Goal: Task Accomplishment & Management: Use online tool/utility

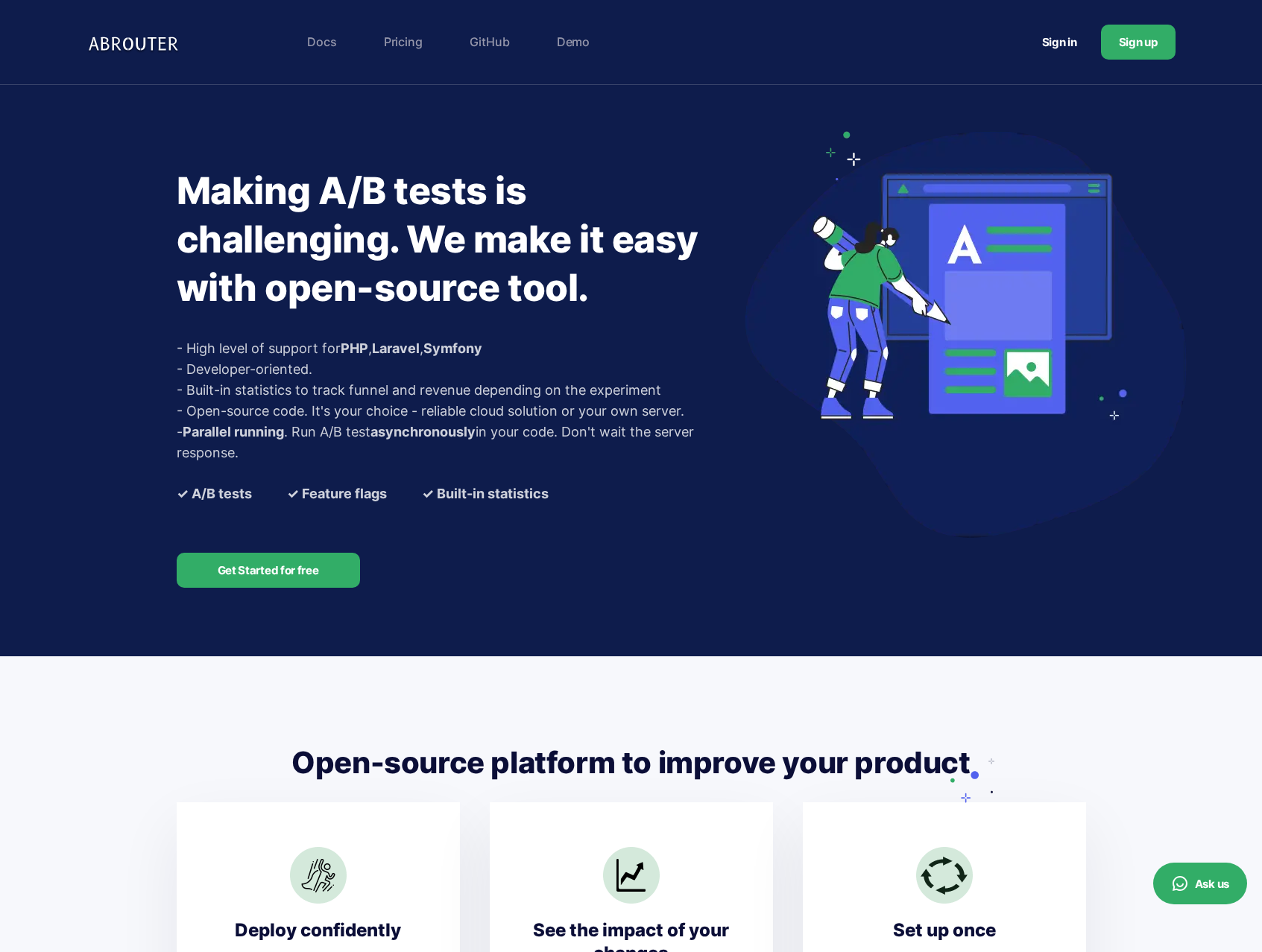
click at [1128, 41] on link "Sign up" at bounding box center [1138, 42] width 74 height 35
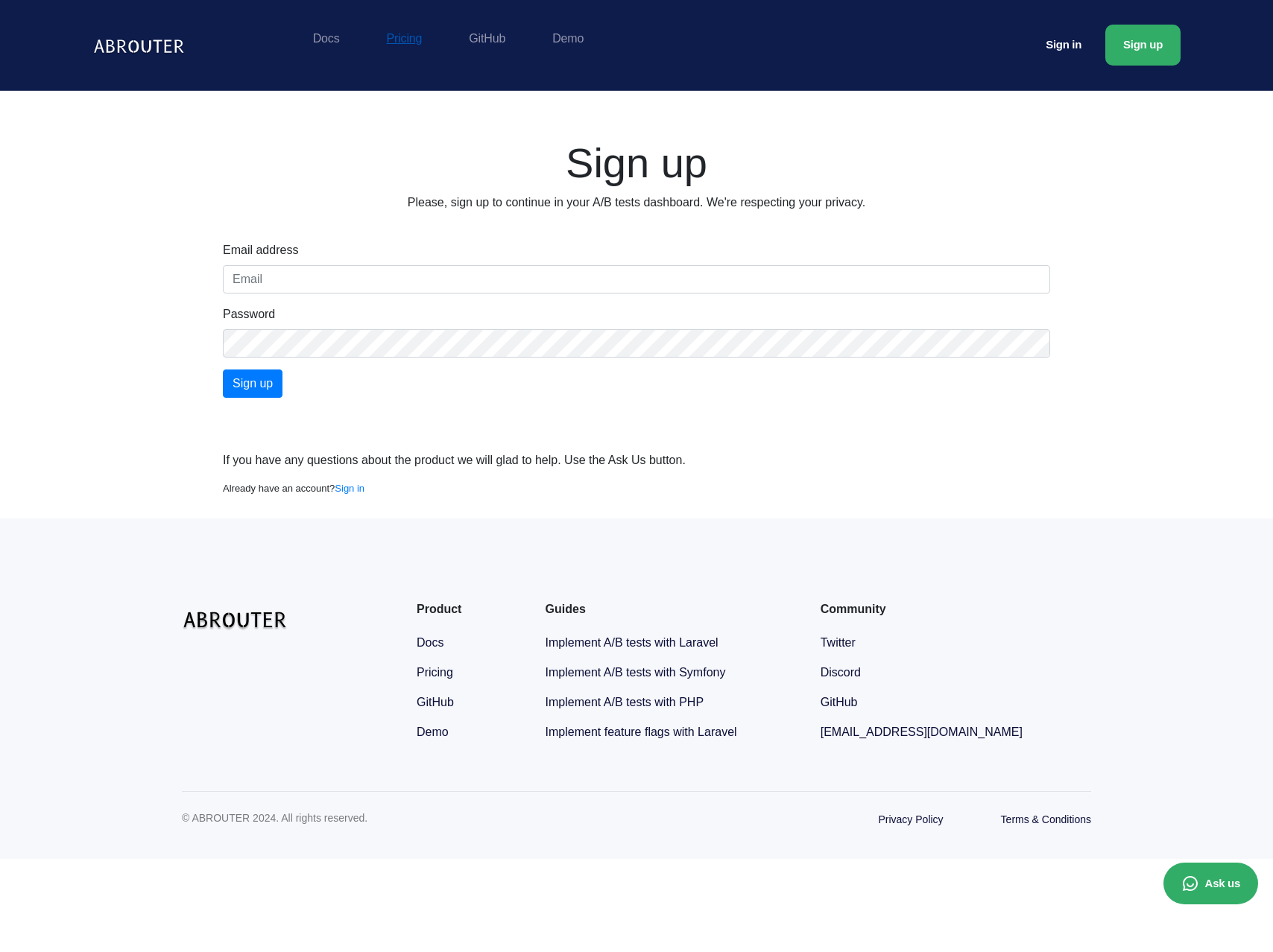
click at [408, 36] on link "Pricing" at bounding box center [404, 38] width 51 height 28
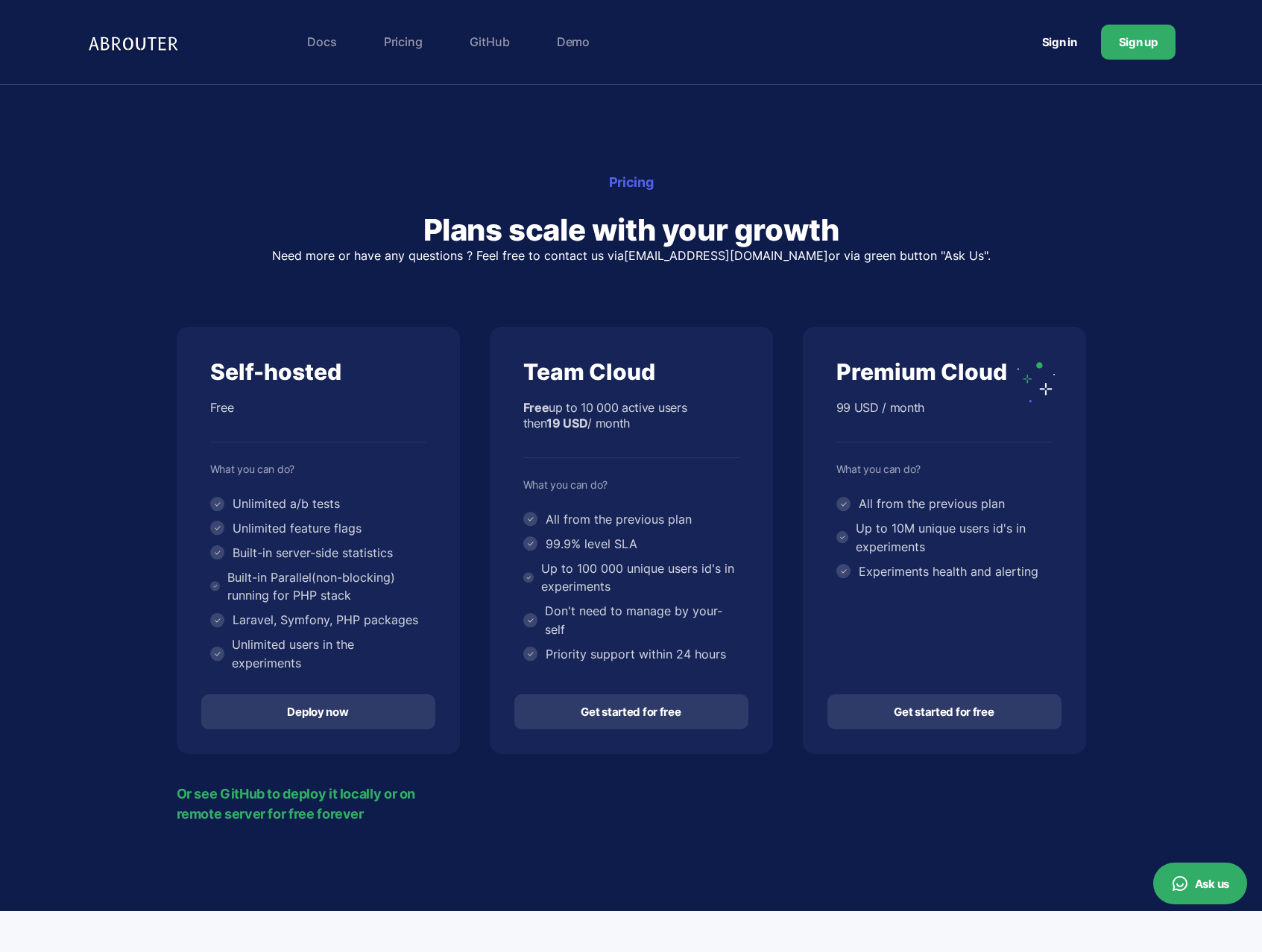
click at [1126, 47] on link "Sign up" at bounding box center [1138, 42] width 74 height 35
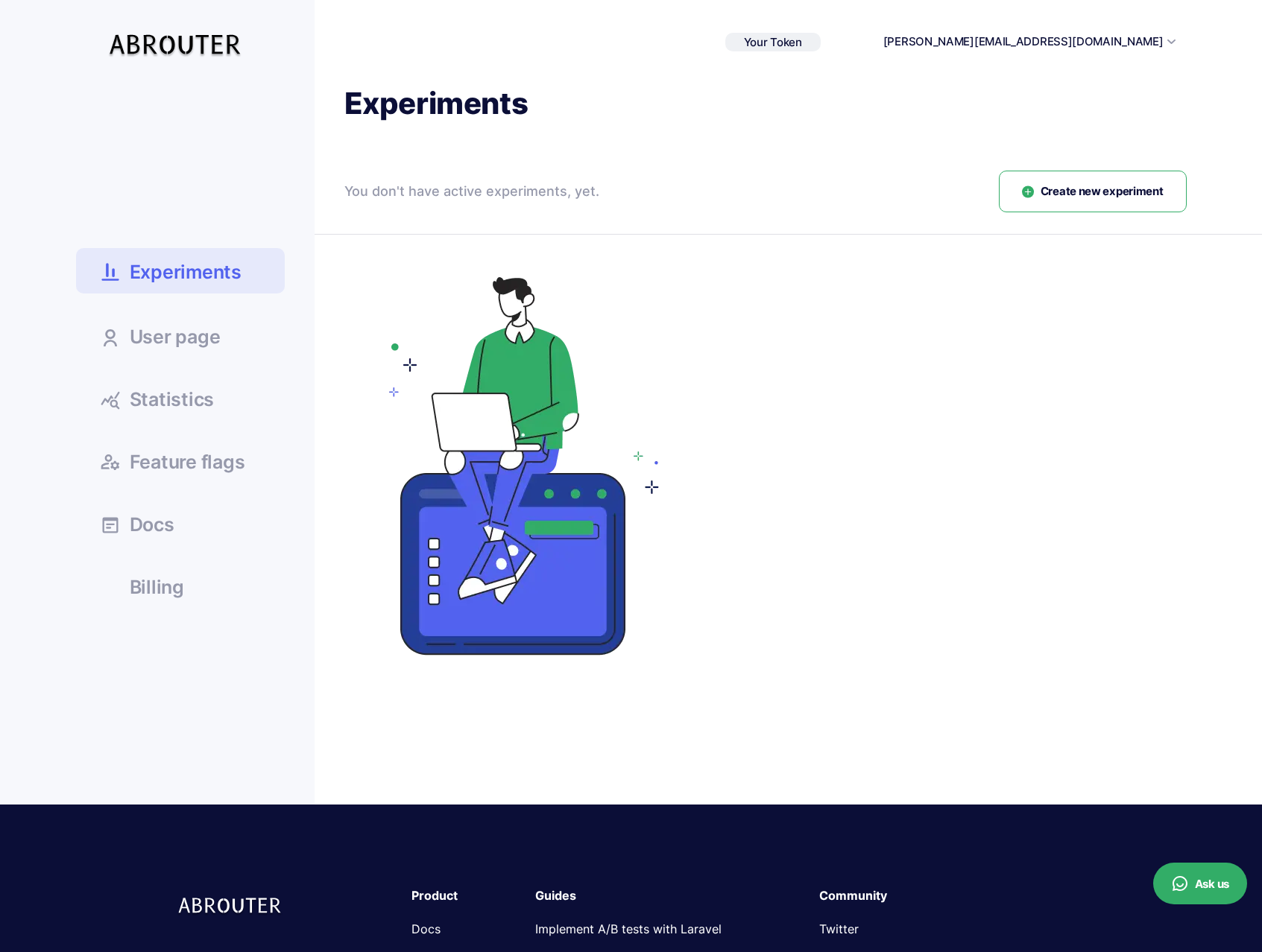
click at [802, 39] on span "Your Token" at bounding box center [773, 42] width 58 height 14
click at [824, 63] on icon at bounding box center [816, 65] width 15 height 9
click at [1054, 201] on button "Create new experiment" at bounding box center [1092, 191] width 188 height 43
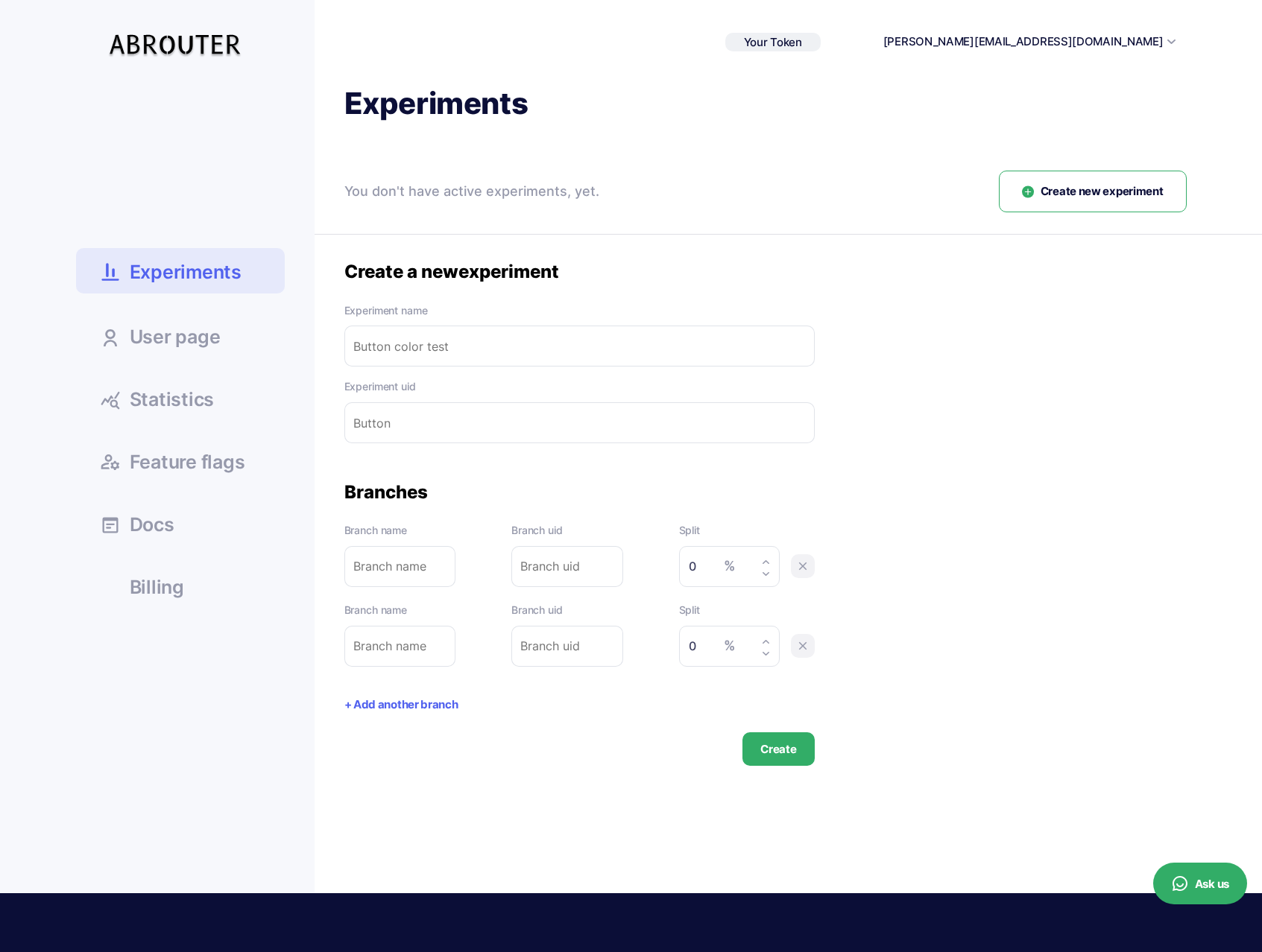
click at [457, 343] on input "text" at bounding box center [579, 346] width 470 height 41
click at [471, 345] on input "text" at bounding box center [579, 346] width 470 height 41
paste input "dashboard_showcase_test"
type input "dashboard_showcase_test"
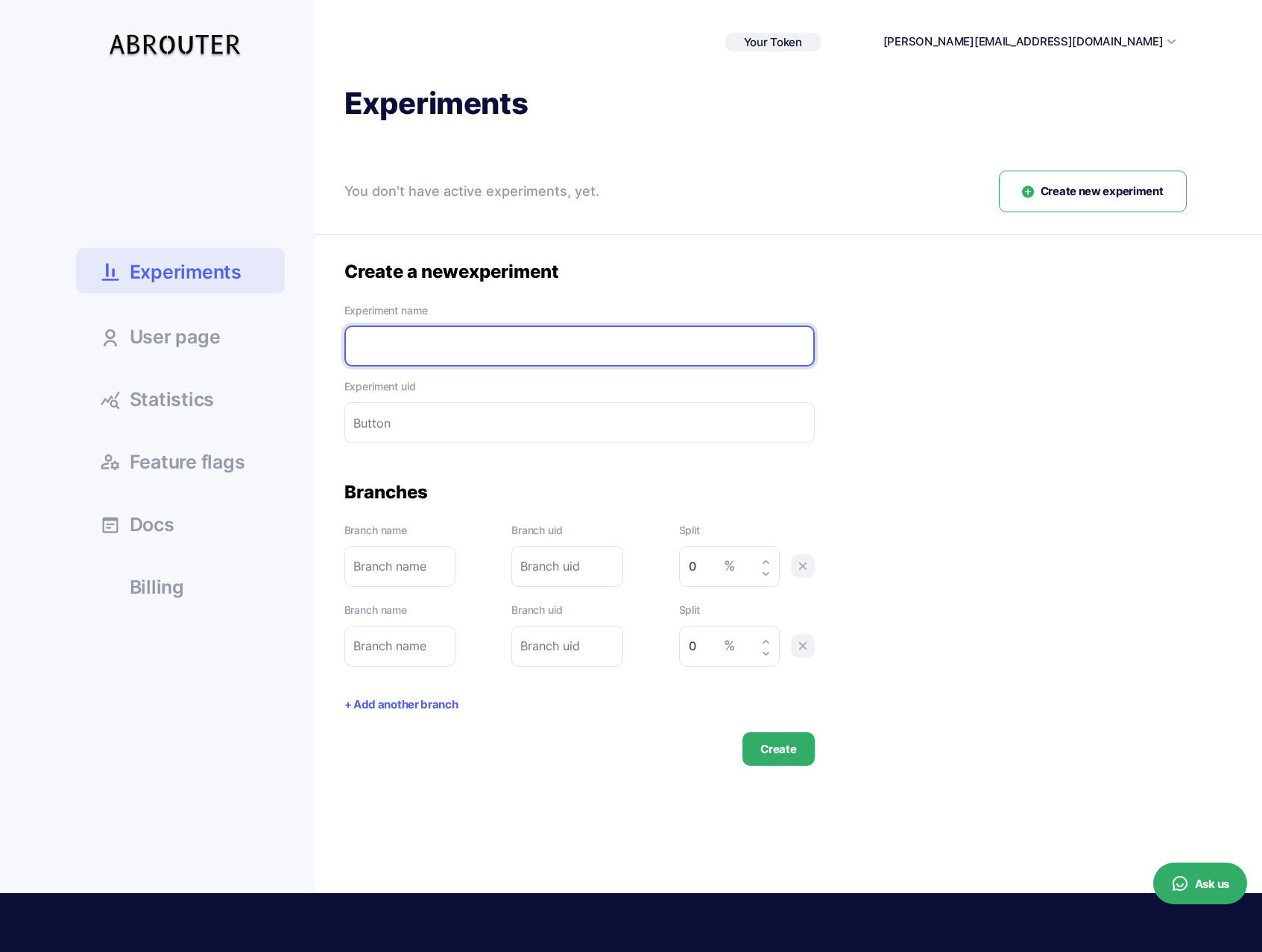
type input "dashboard_showcase_test"
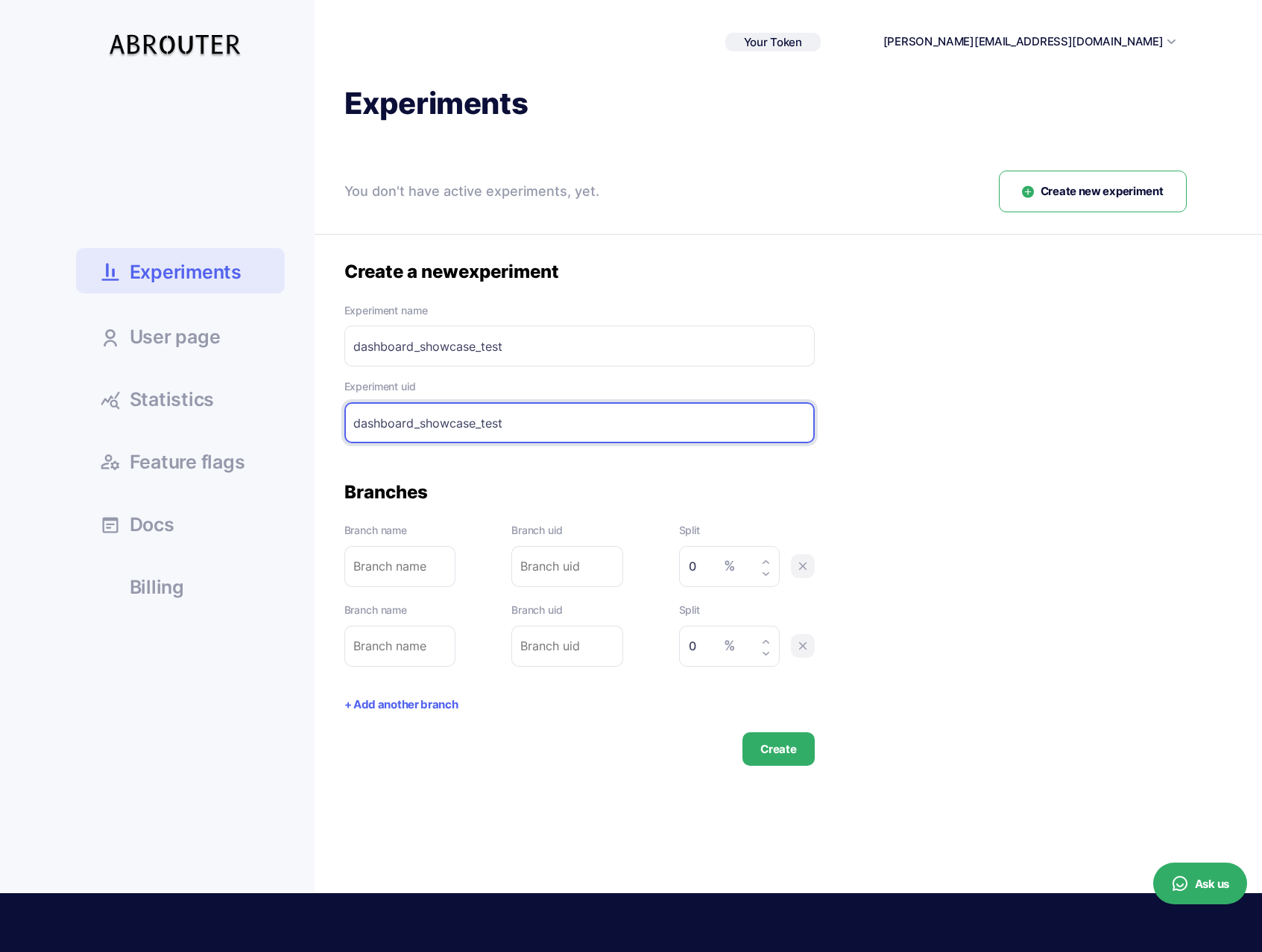
click at [439, 407] on input "dashboard_showcase_test" at bounding box center [579, 423] width 470 height 41
click at [764, 560] on icon at bounding box center [766, 562] width 8 height 8
click at [770, 573] on div "% 1" at bounding box center [729, 566] width 100 height 41
click at [766, 573] on icon at bounding box center [766, 575] width 8 height 8
type input "0"
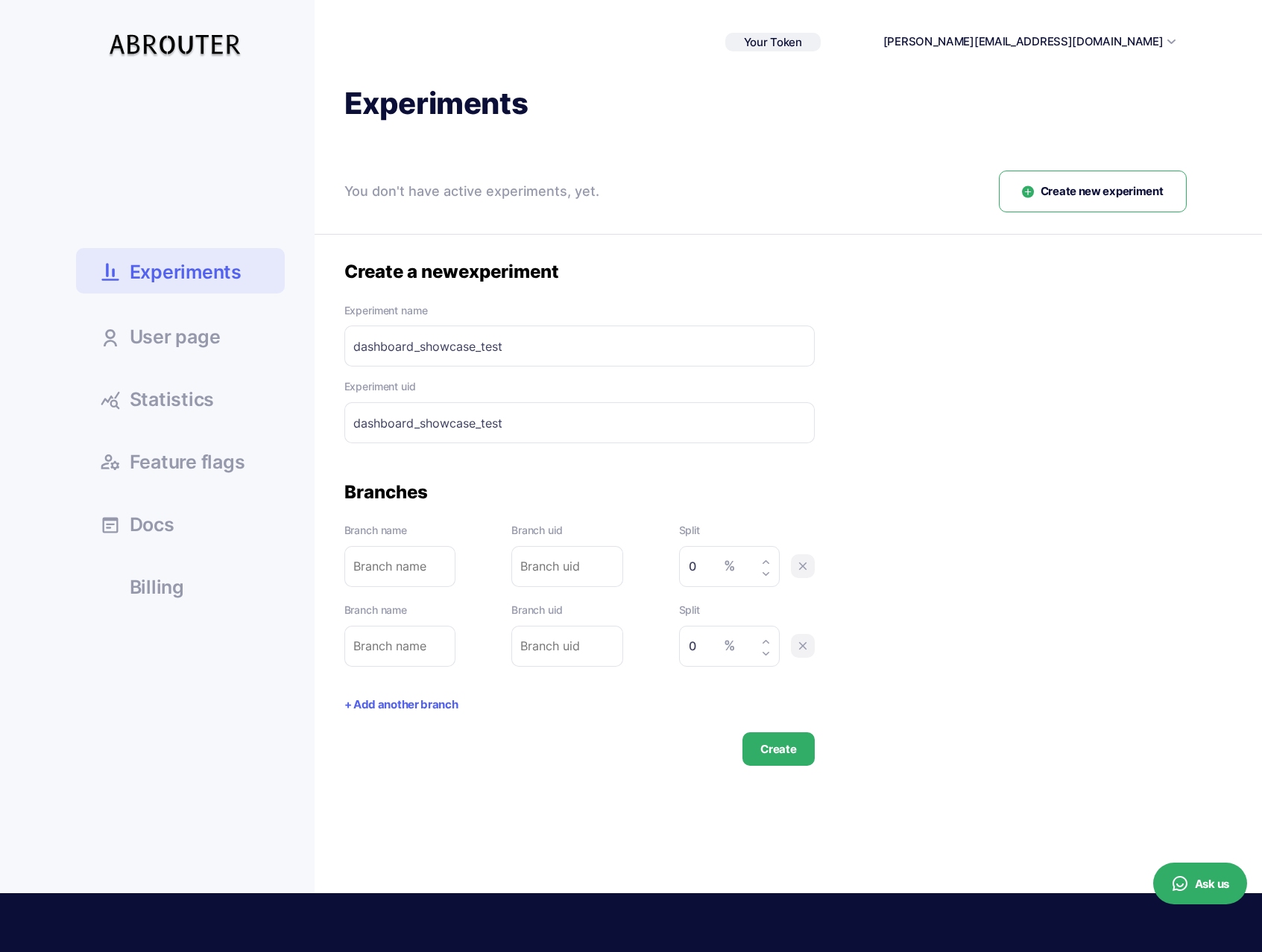
click at [394, 563] on input "text" at bounding box center [400, 566] width 112 height 41
type input "5"
type input "50"
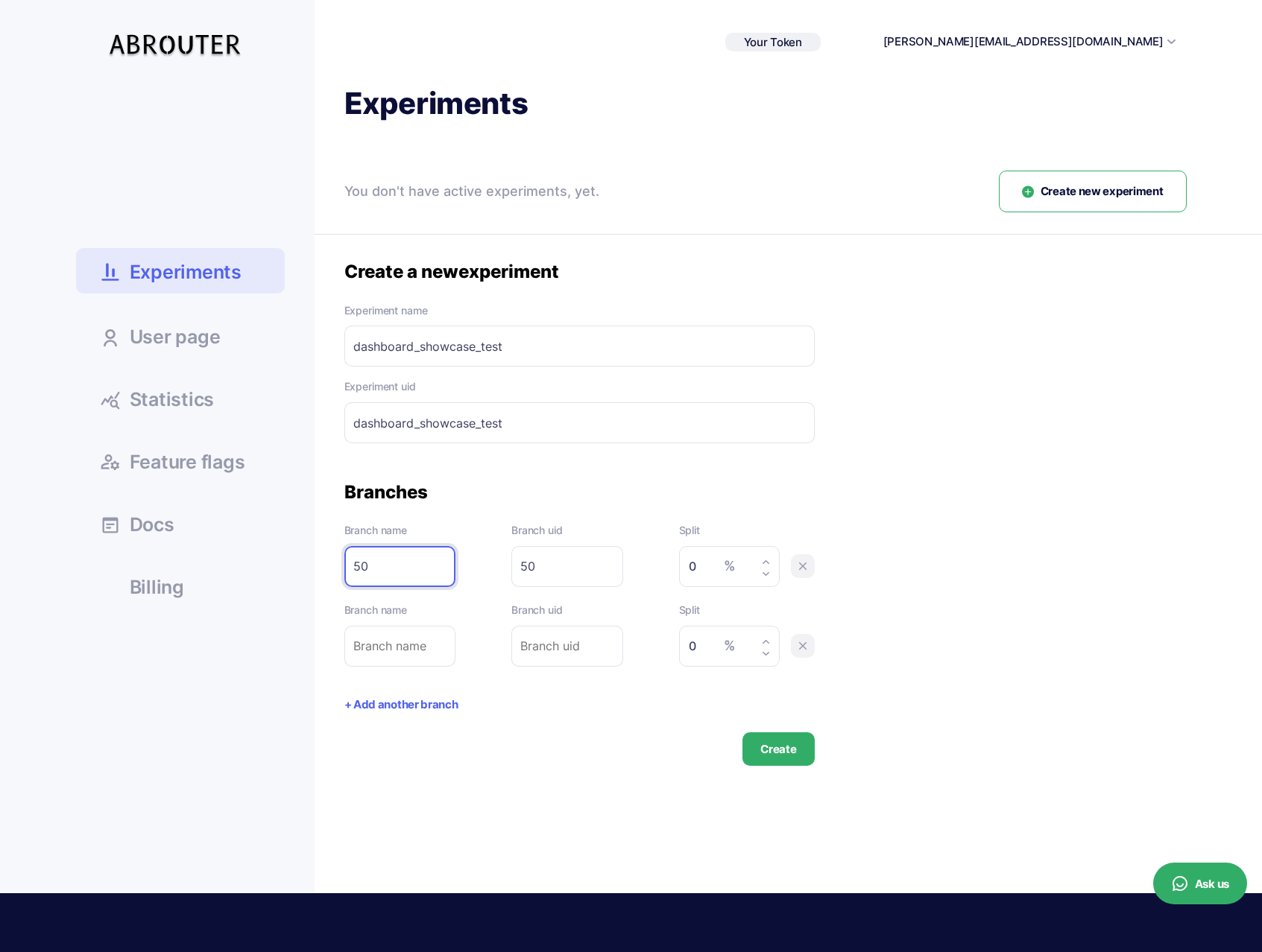
type input "50"
click at [398, 650] on input "text" at bounding box center [400, 646] width 112 height 41
click at [393, 564] on input "50" at bounding box center [400, 566] width 112 height 41
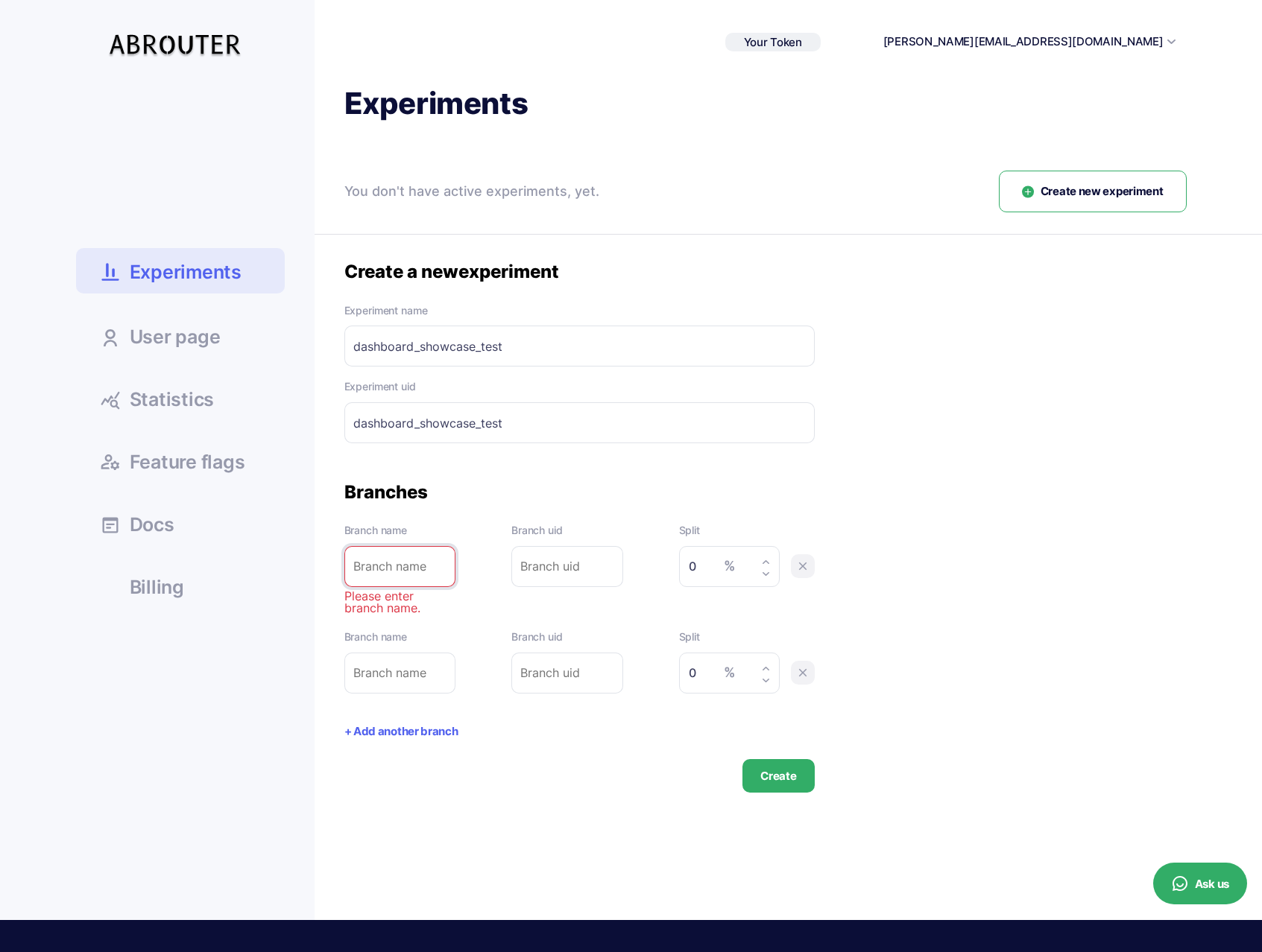
drag, startPoint x: 932, startPoint y: 580, endPoint x: 736, endPoint y: 625, distance: 201.1
click at [930, 580] on div "Create a new experiment Experiment name dashboard_showcase_test Please enter ex…" at bounding box center [765, 526] width 842 height 533
click at [766, 771] on button "Create" at bounding box center [778, 776] width 72 height 33
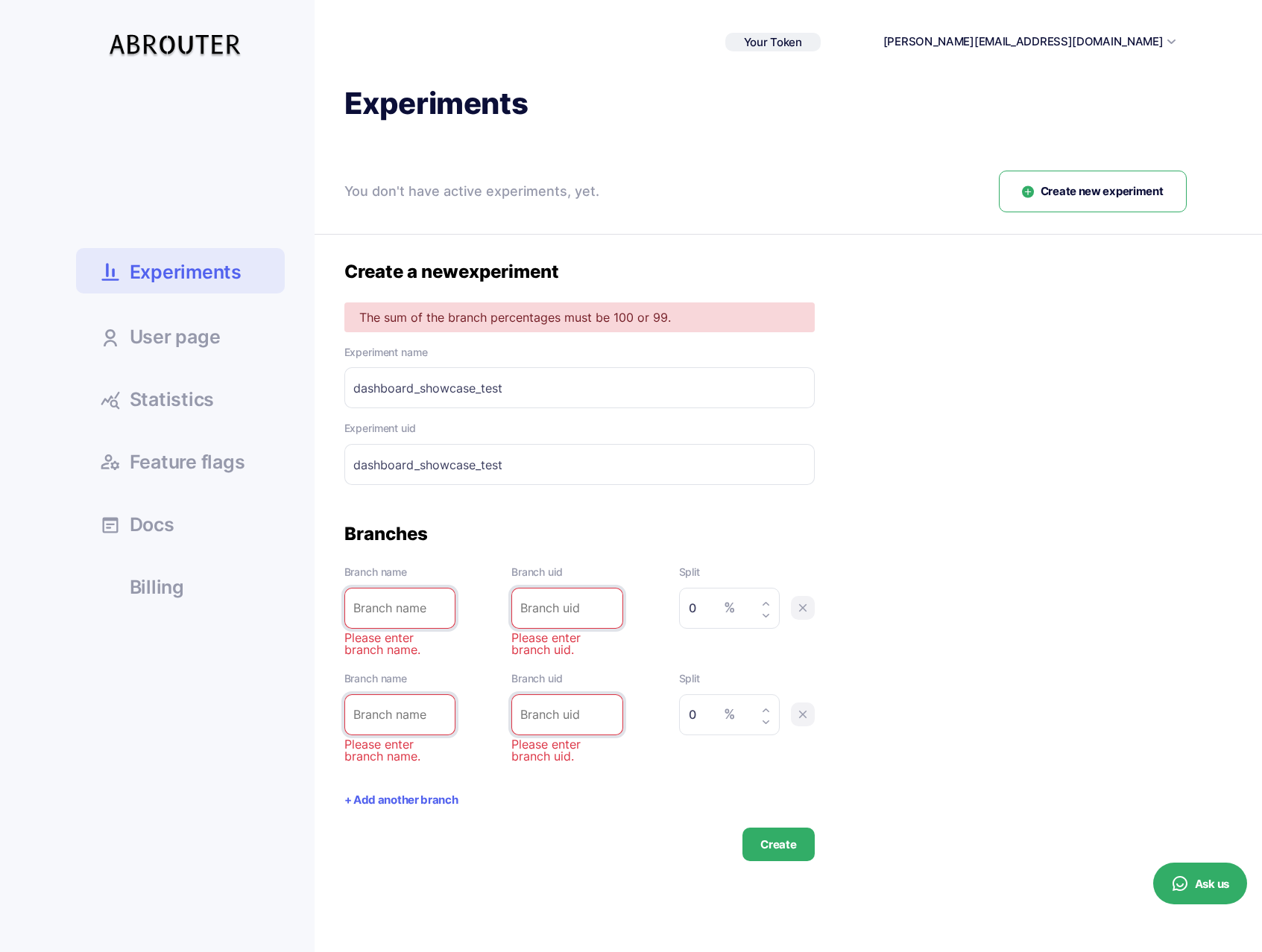
click at [408, 604] on input "text" at bounding box center [400, 608] width 112 height 41
paste input "hidden"
type input "hidden"
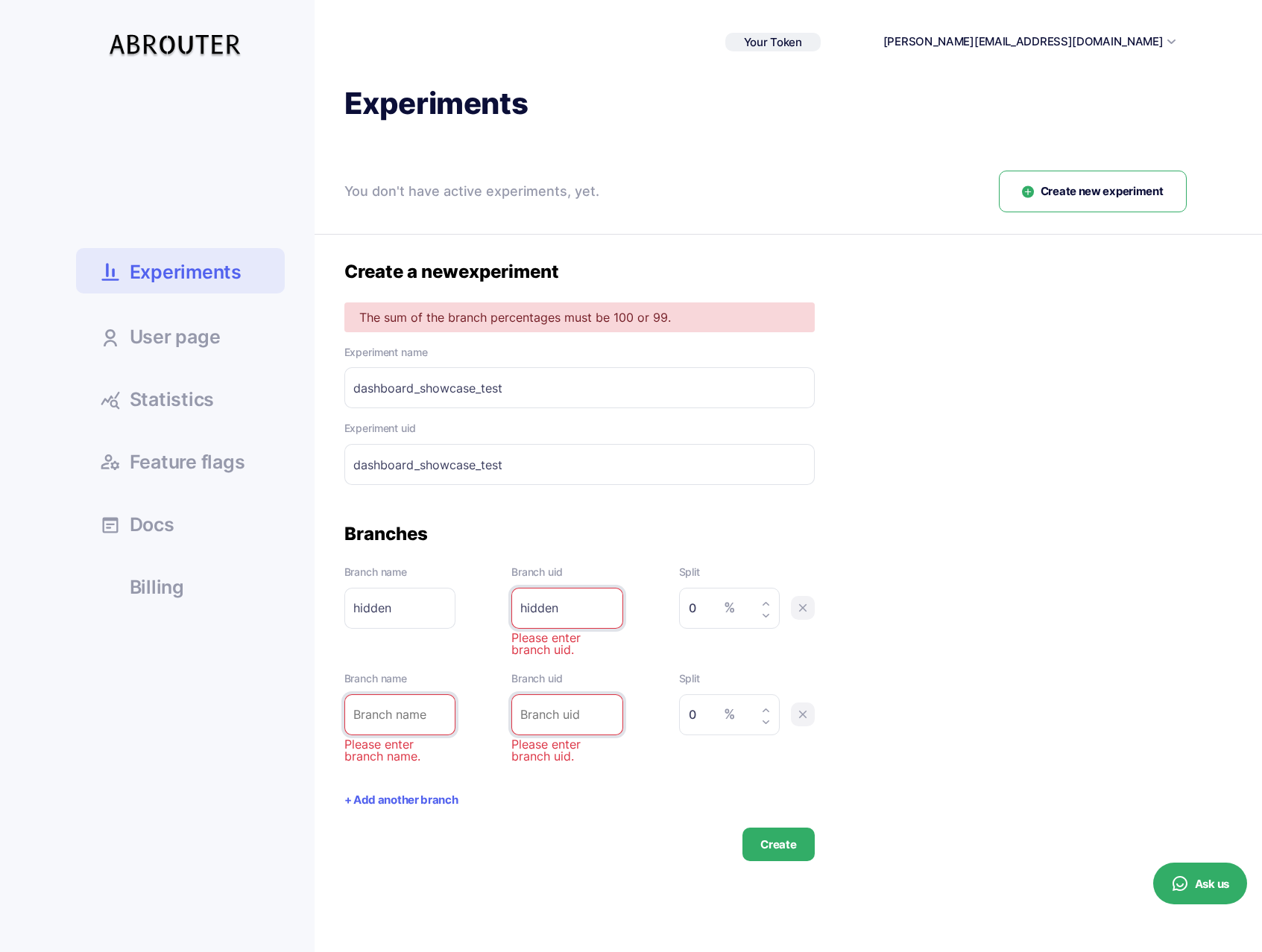
click at [341, 719] on div "Experiments You don't have active experiments, yet. Create new experiment Activ…" at bounding box center [751, 473] width 872 height 777
click at [379, 714] on input "text" at bounding box center [400, 715] width 112 height 41
paste input "visible"
type input "visible"
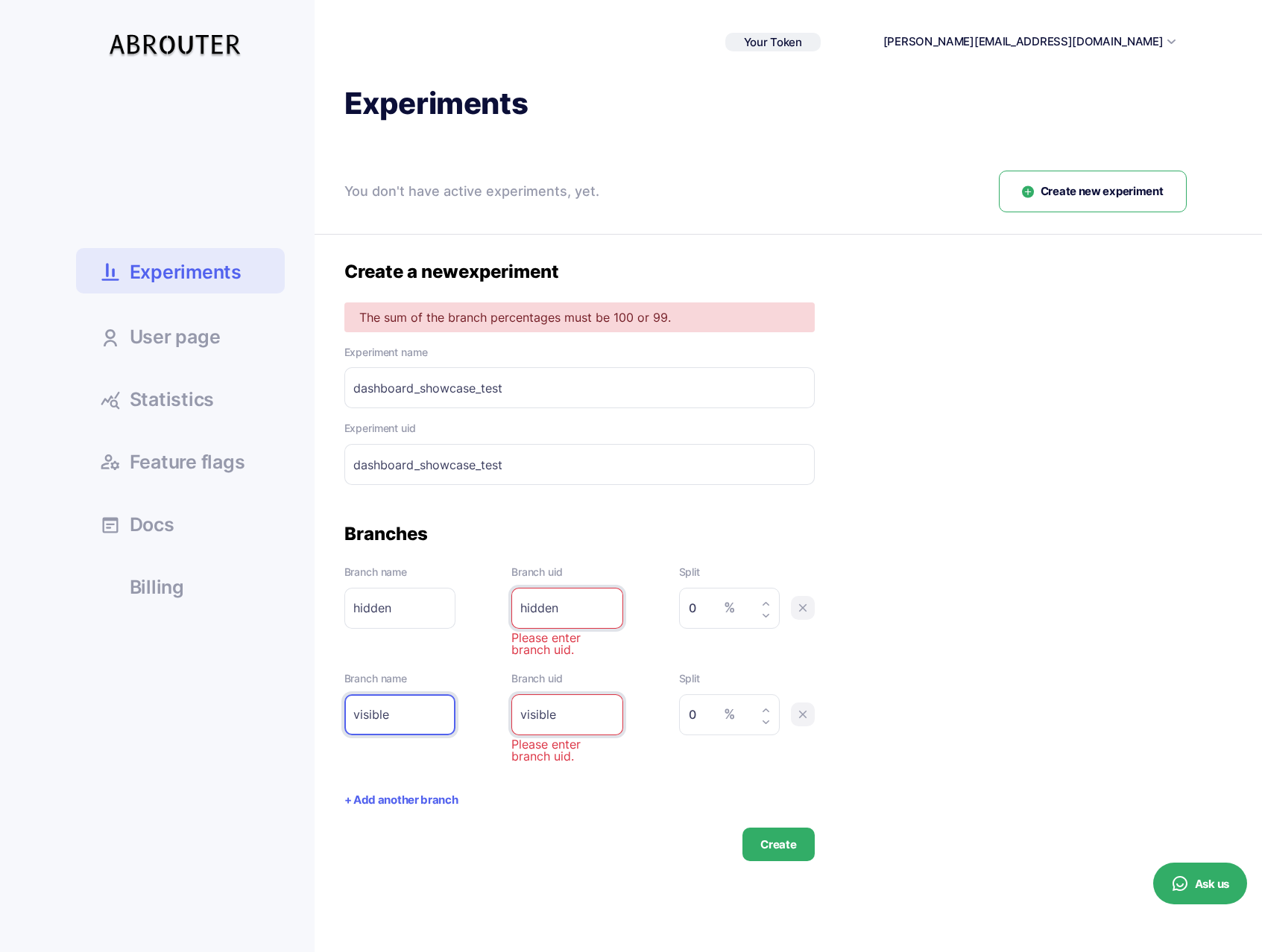
type input "visible"
click at [698, 605] on input "0" at bounding box center [724, 609] width 73 height 22
type input "50"
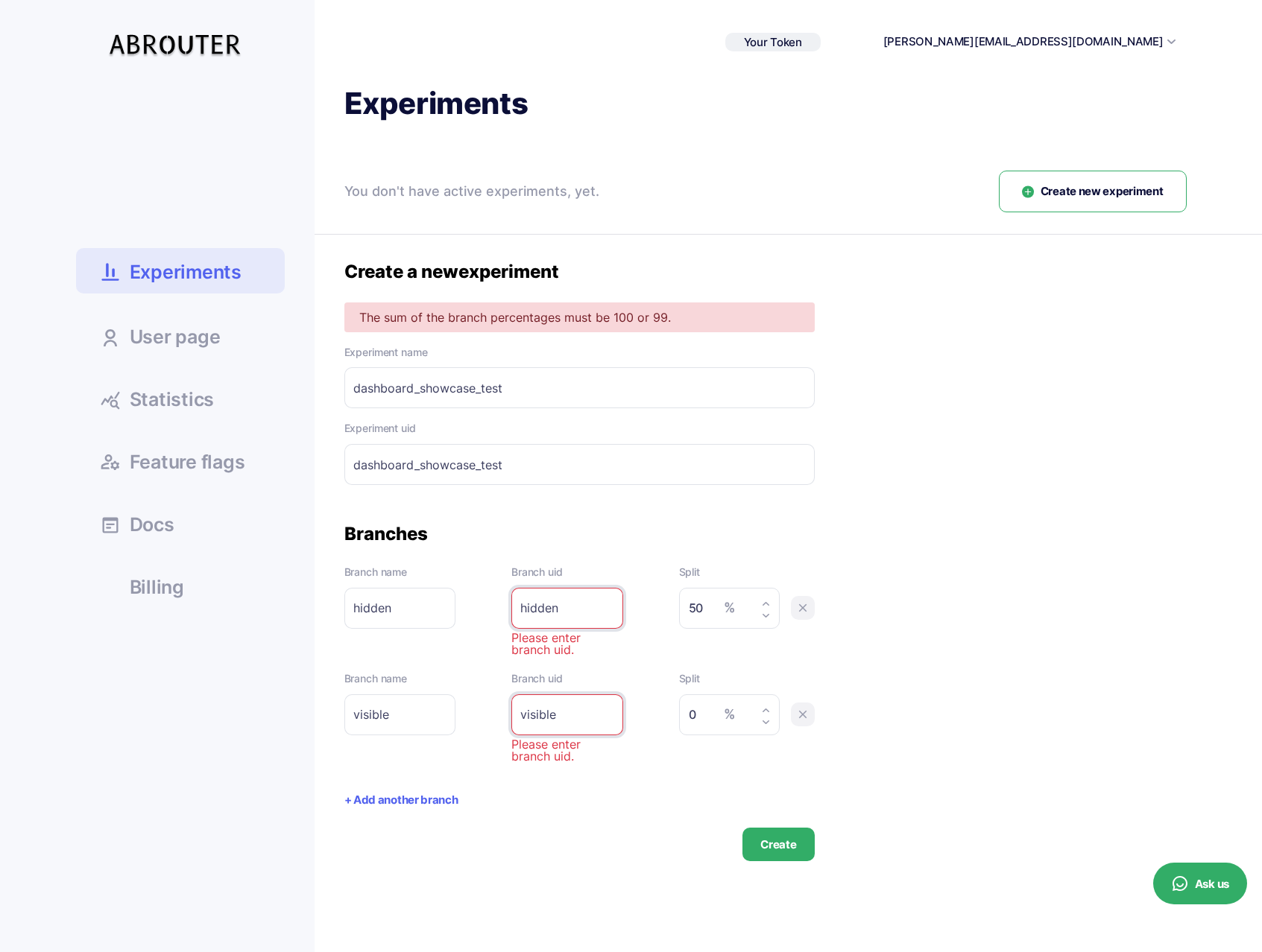
click at [702, 711] on input "0" at bounding box center [724, 715] width 73 height 22
type input "50"
click at [805, 852] on button "Create" at bounding box center [778, 844] width 72 height 33
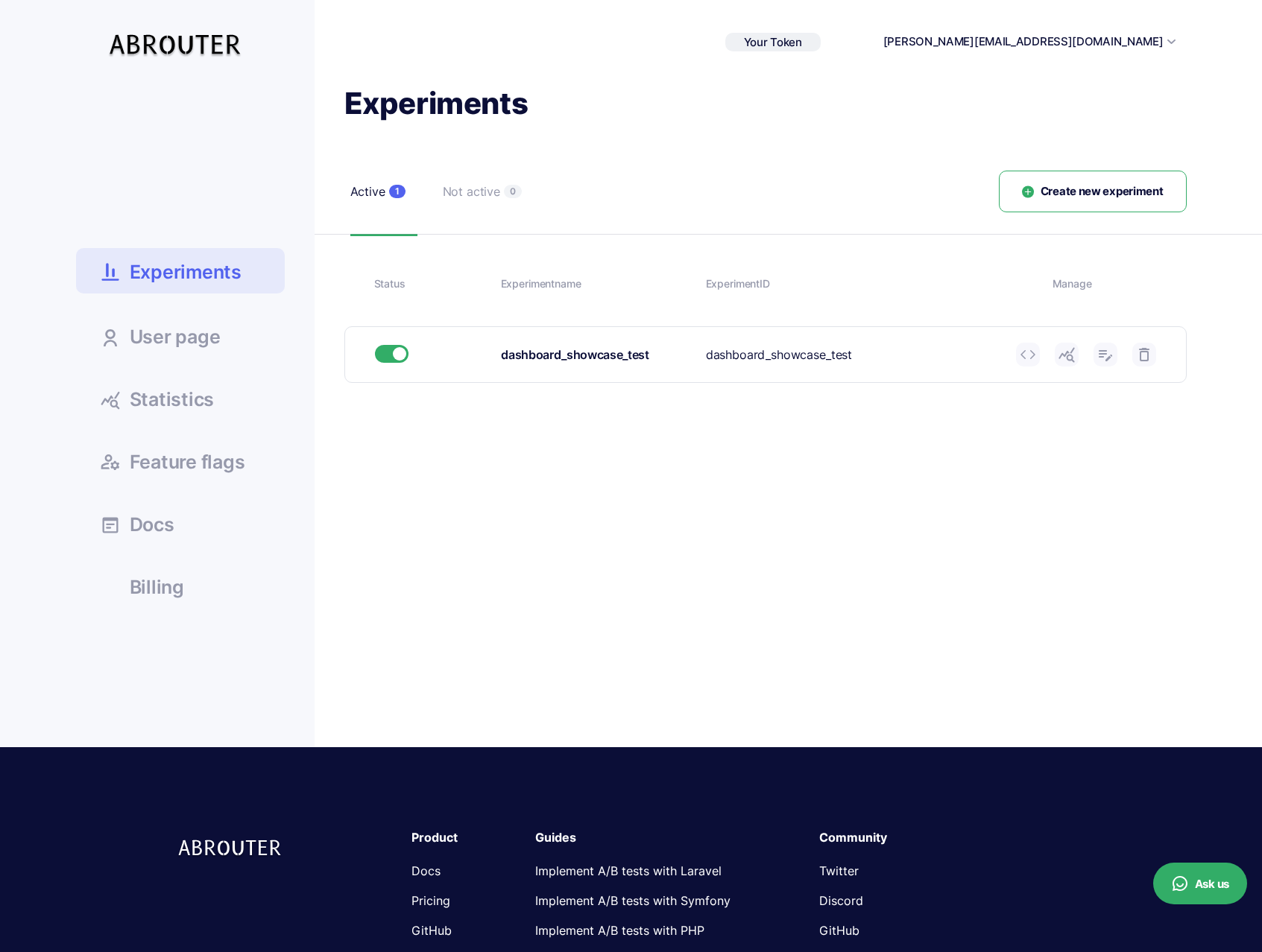
click at [1072, 199] on span "Create new experiment" at bounding box center [1102, 192] width 123 height 18
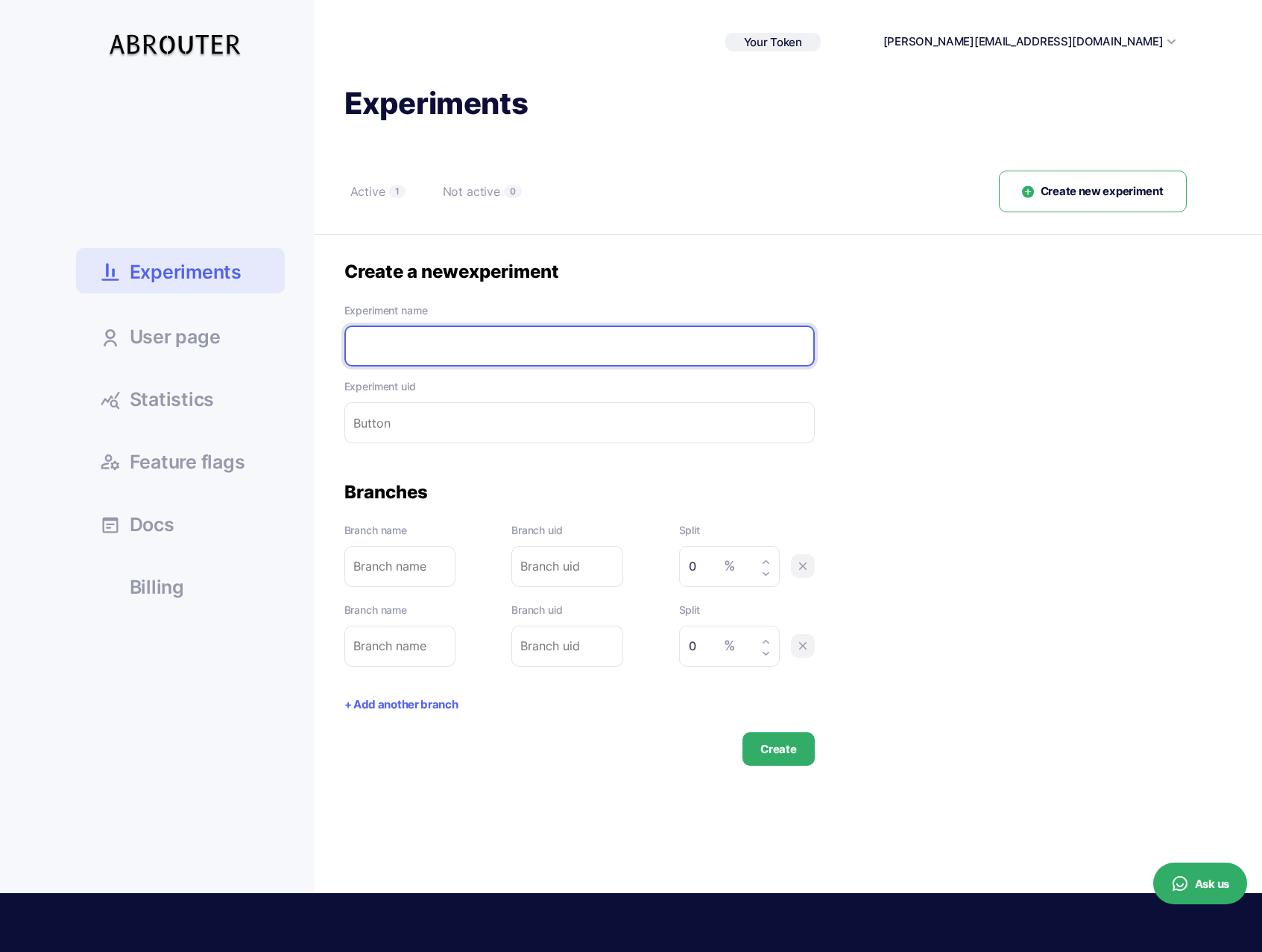
click at [488, 352] on input "text" at bounding box center [579, 346] width 470 height 41
paste input "show_video_section"
type input "show_video_section"
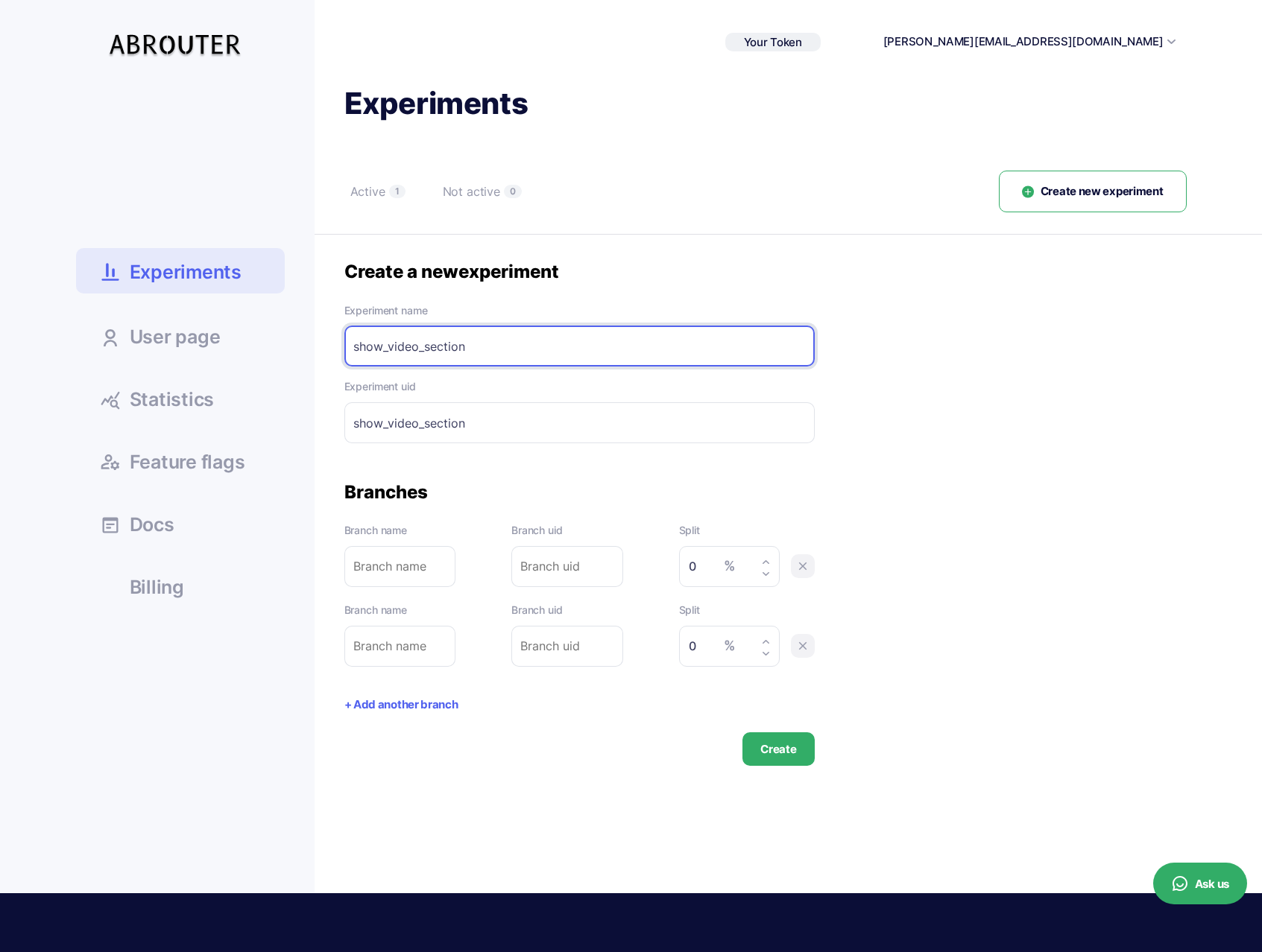
click at [426, 576] on input "text" at bounding box center [400, 566] width 112 height 41
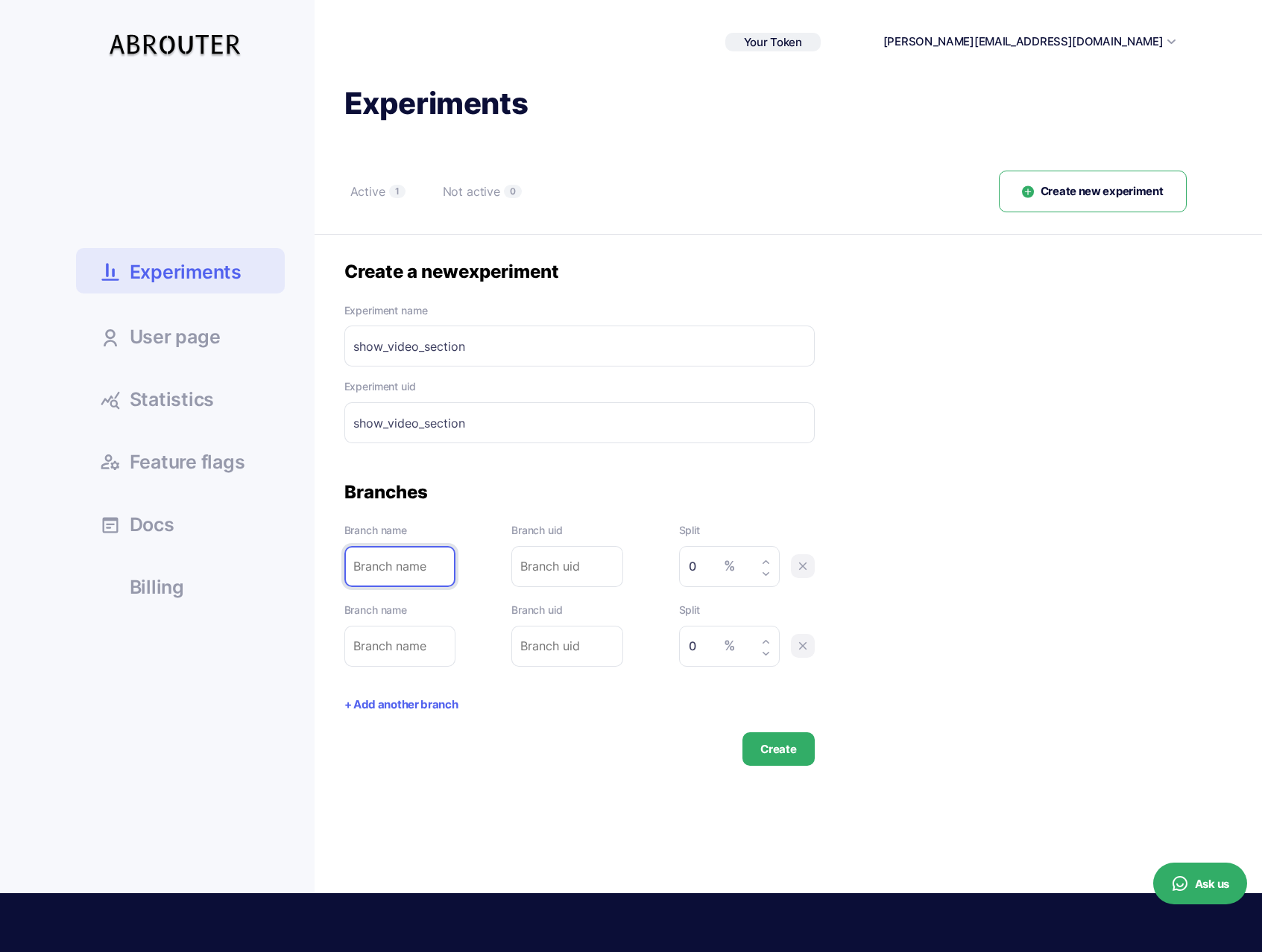
type input "v"
type input "vi"
type input "vis"
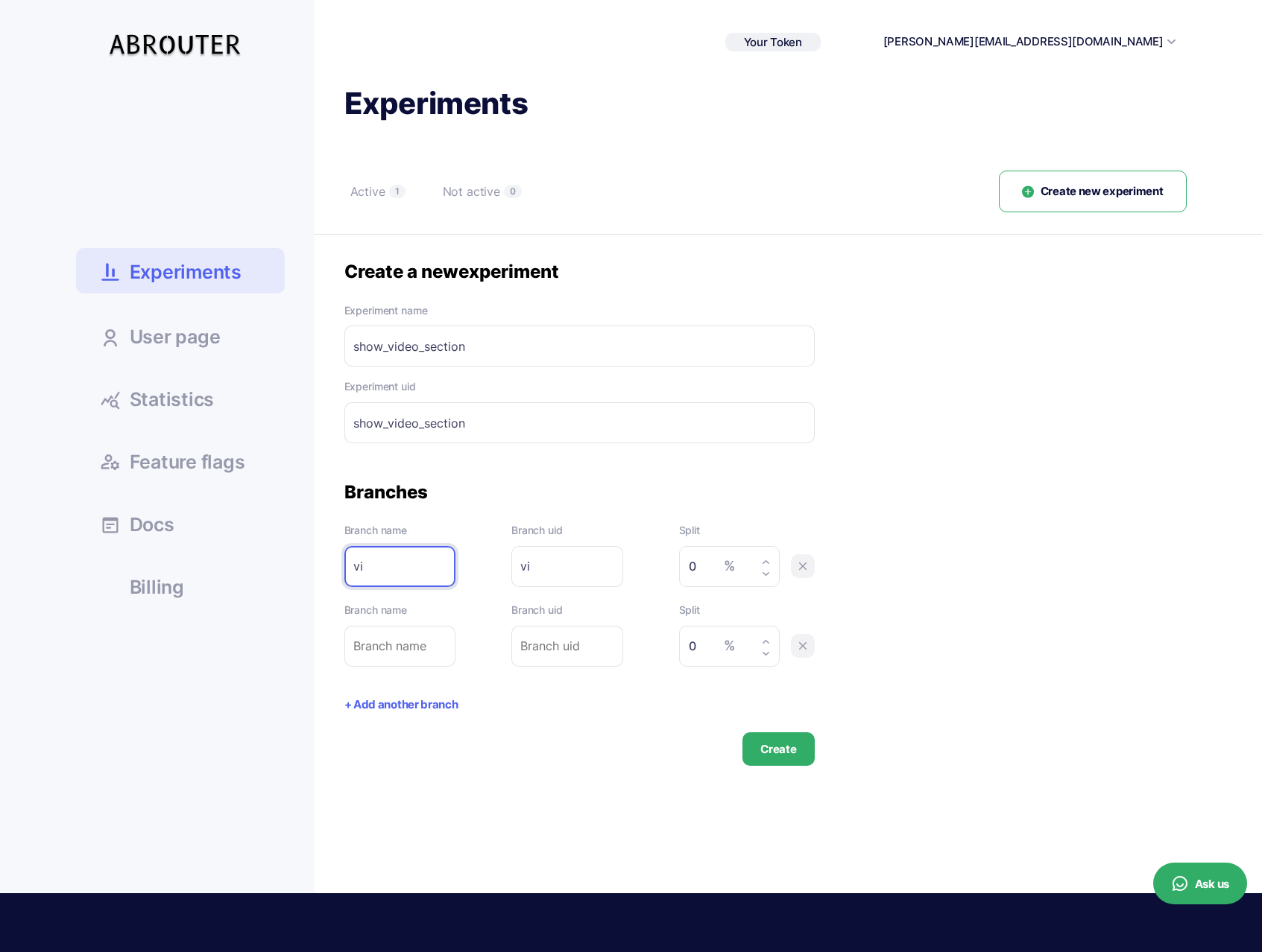
type input "vis"
type input "visi"
type input "visin"
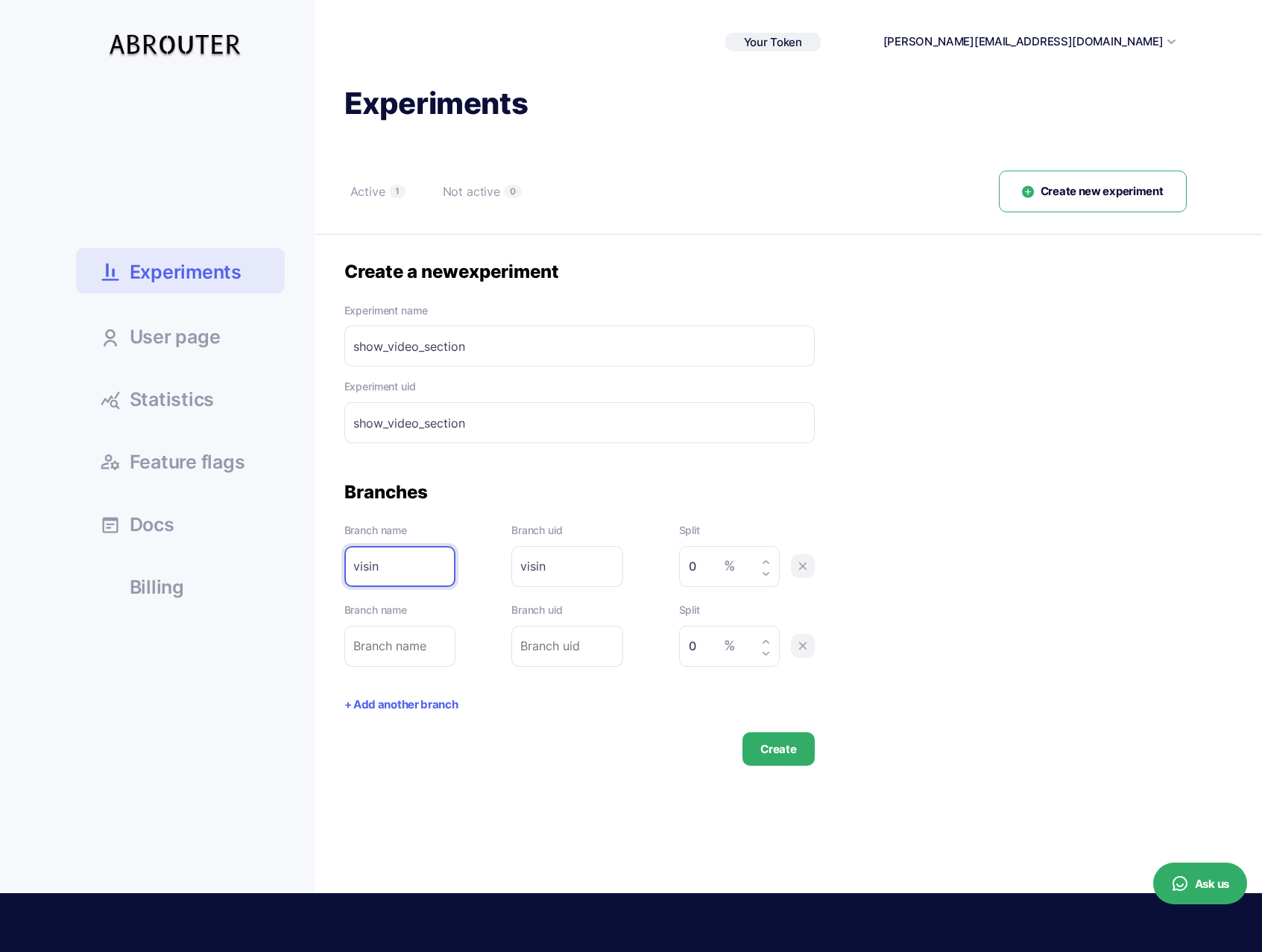
type input "visi"
type input "visib"
type input "visibl"
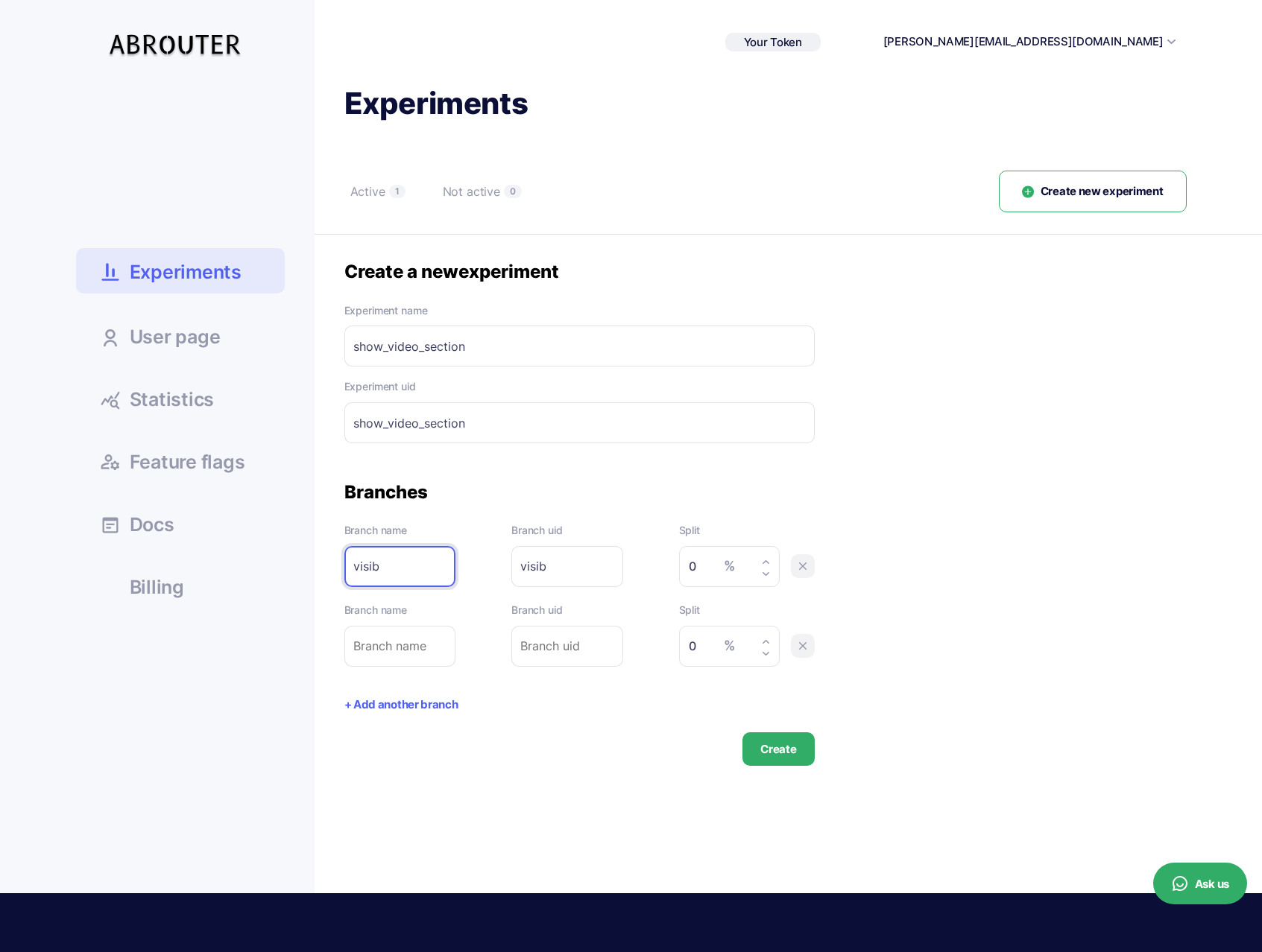
type input "visibl"
type input "visible"
type input "50"
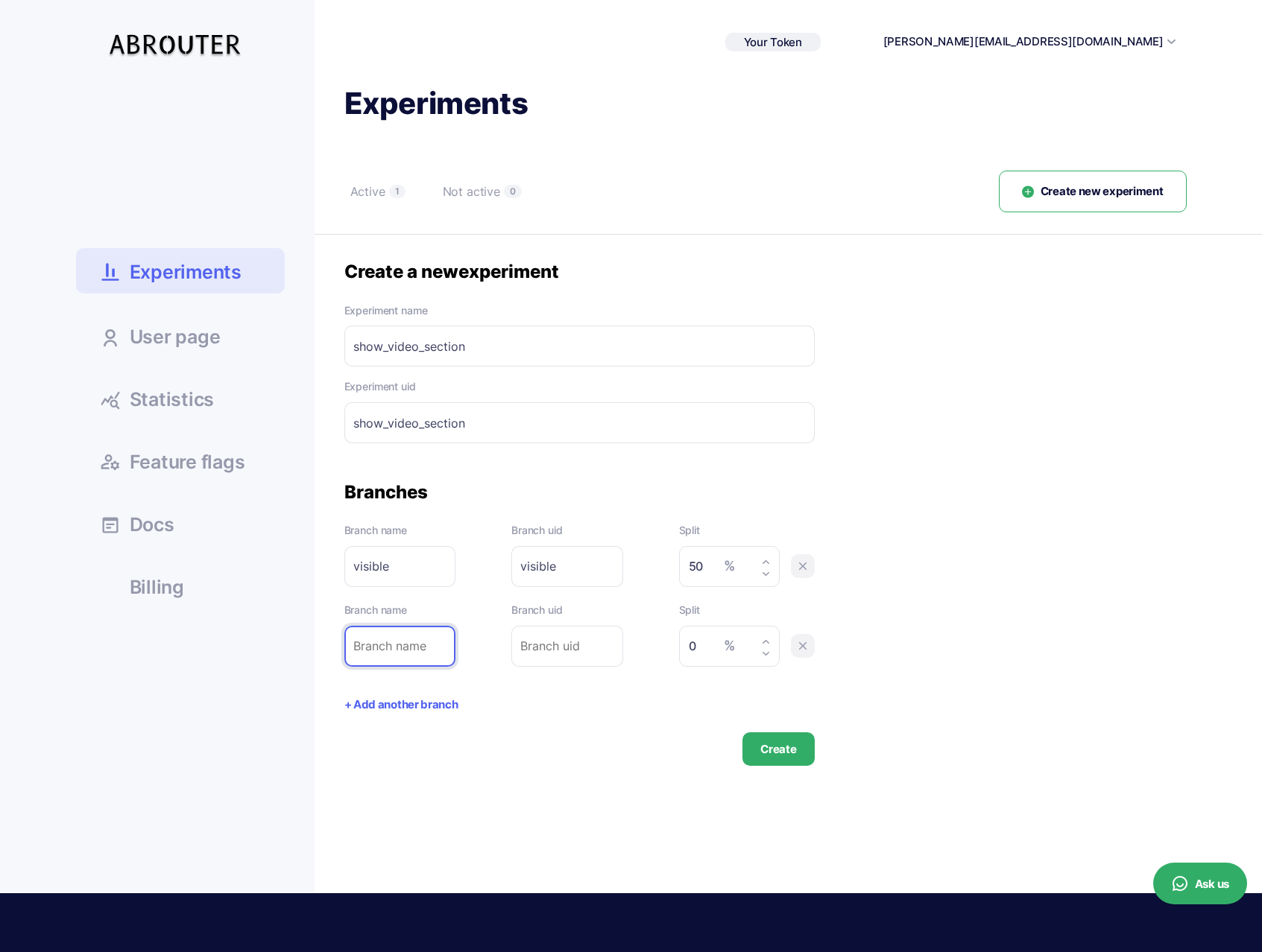
type input "h"
type input "hi"
type input "hid"
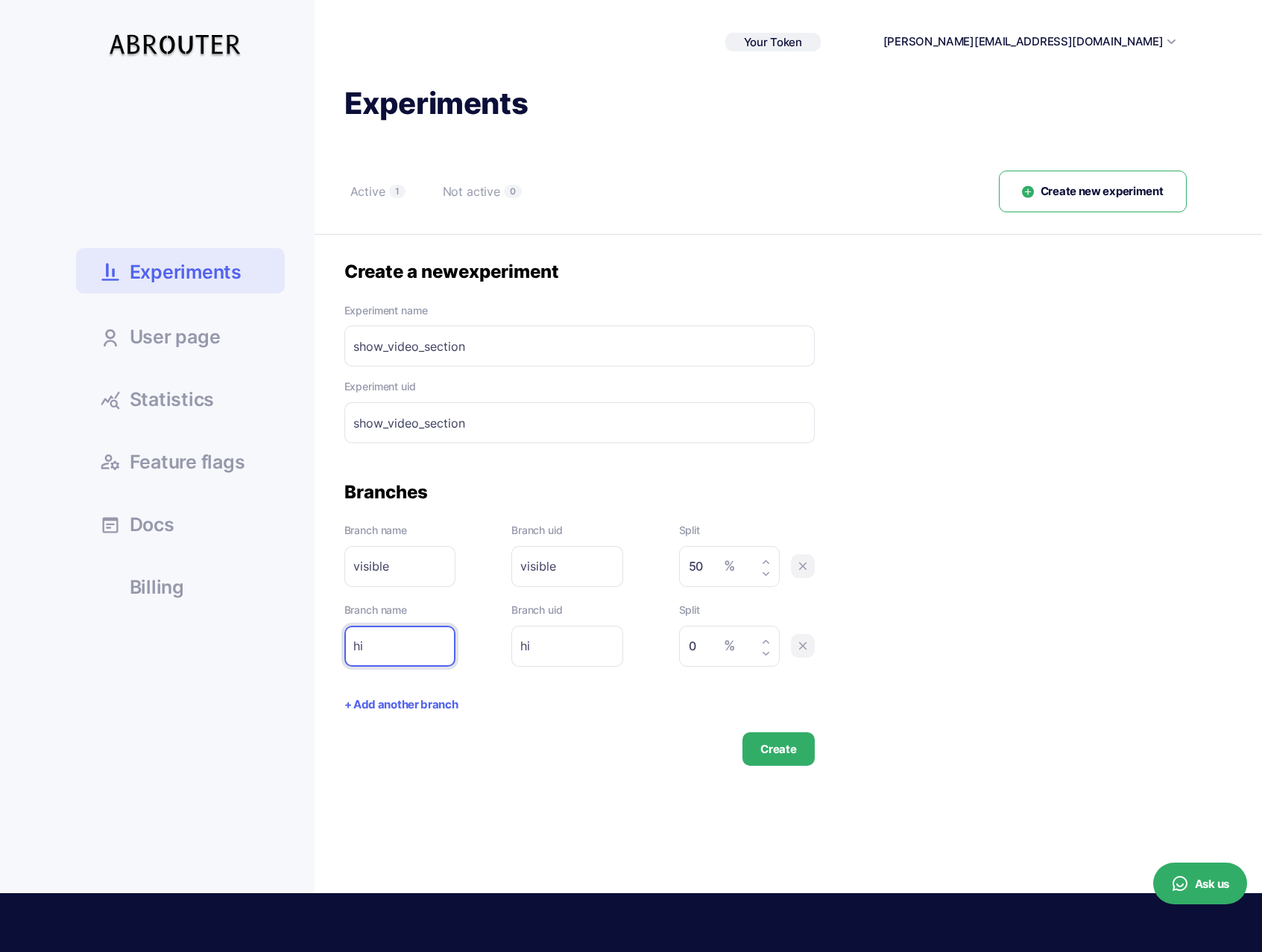
type input "hid"
type input "hidd"
type input "hidde"
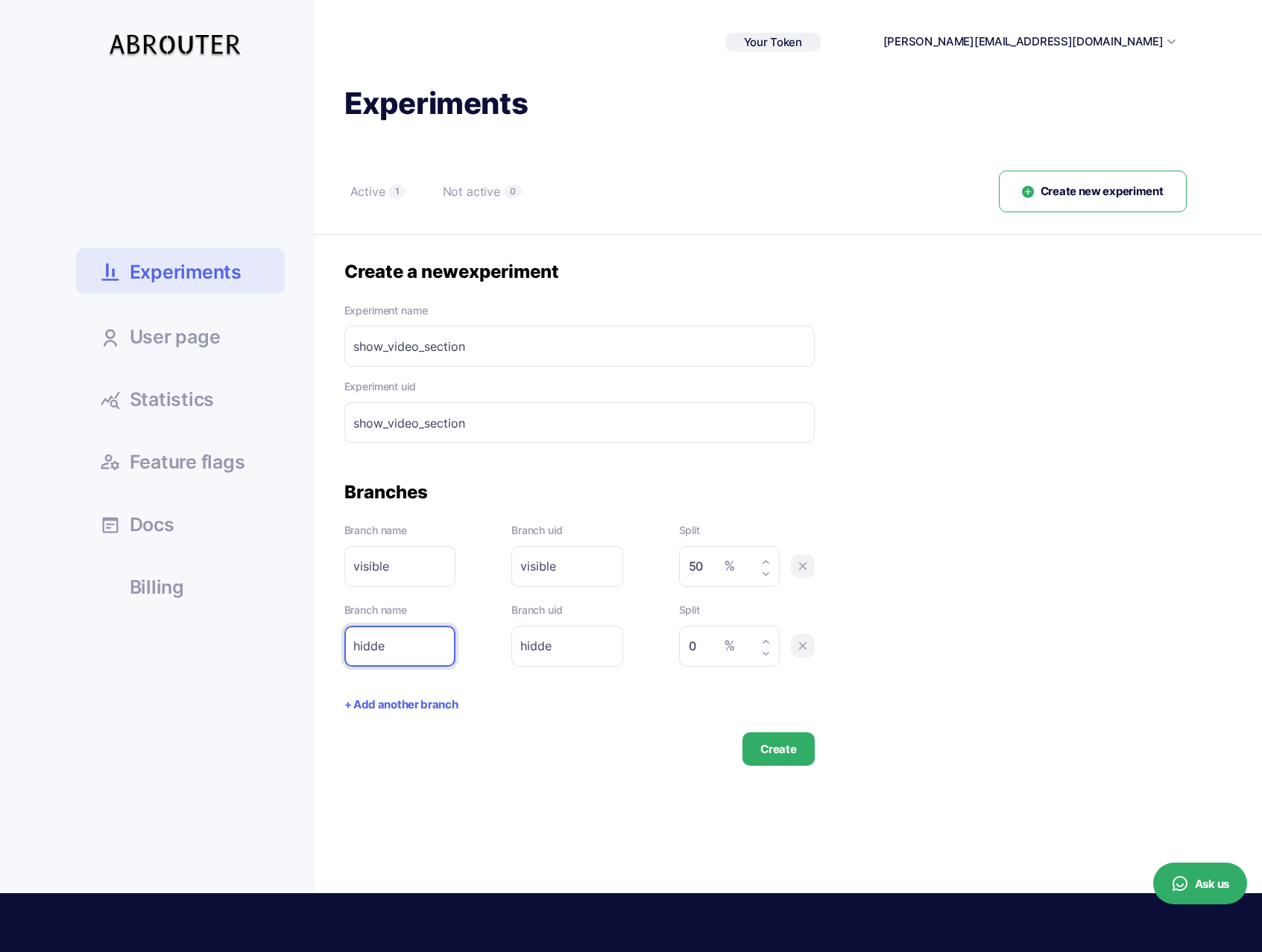
type input "hidden"
type input "50"
click at [791, 554] on button at bounding box center [803, 566] width 24 height 24
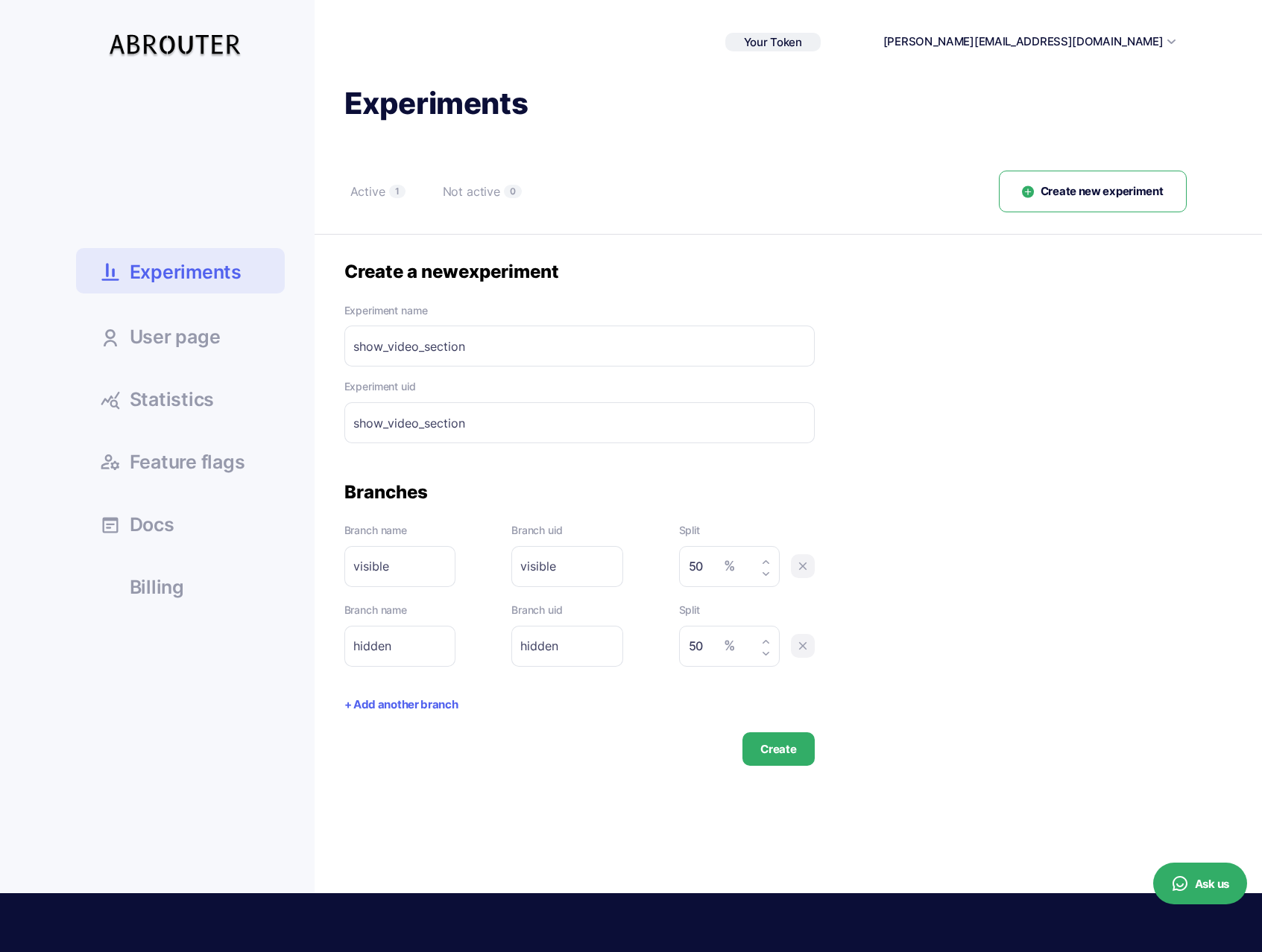
type input "hidden"
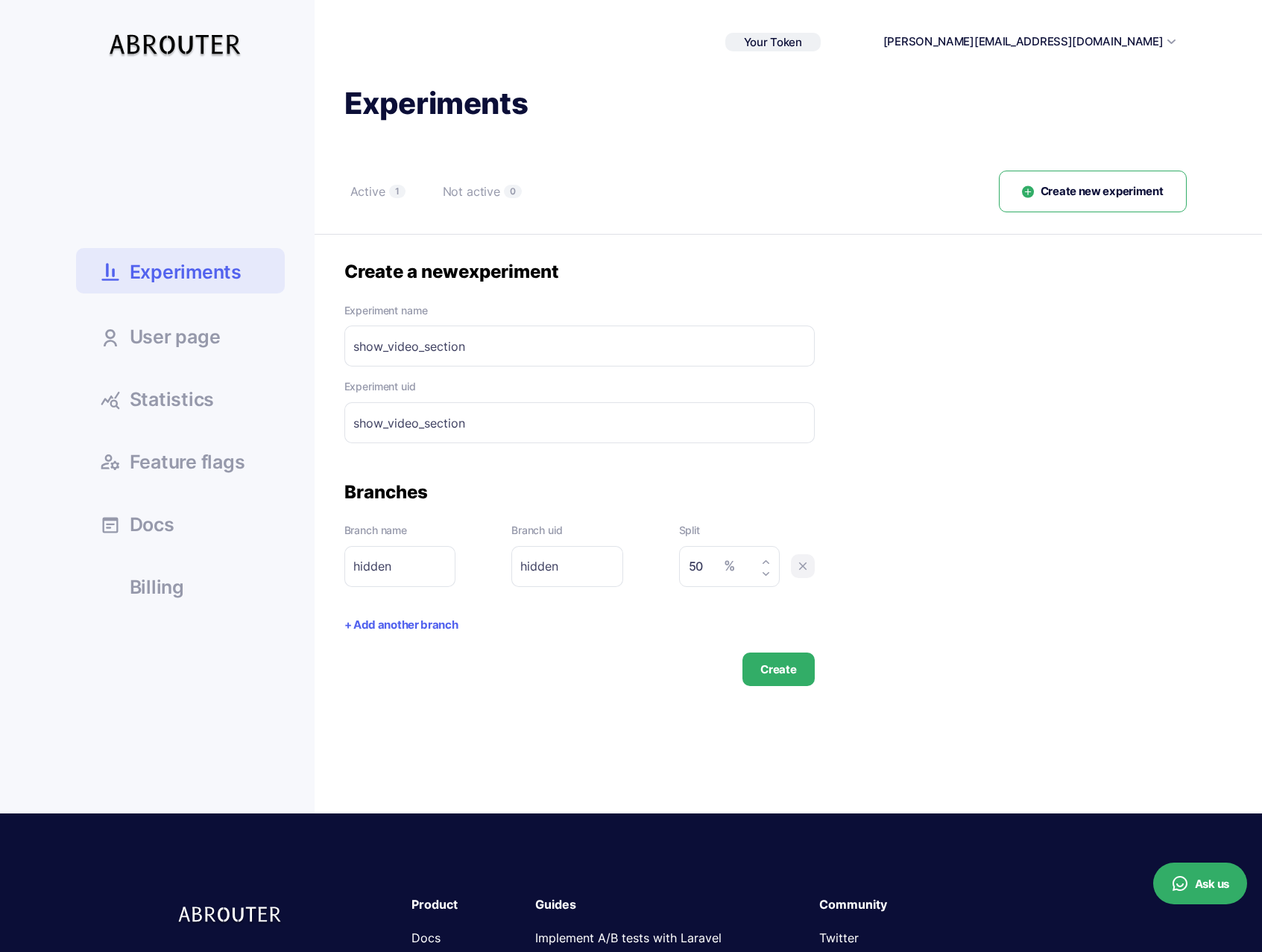
click at [418, 622] on button "+ Add another branch" at bounding box center [401, 625] width 114 height 18
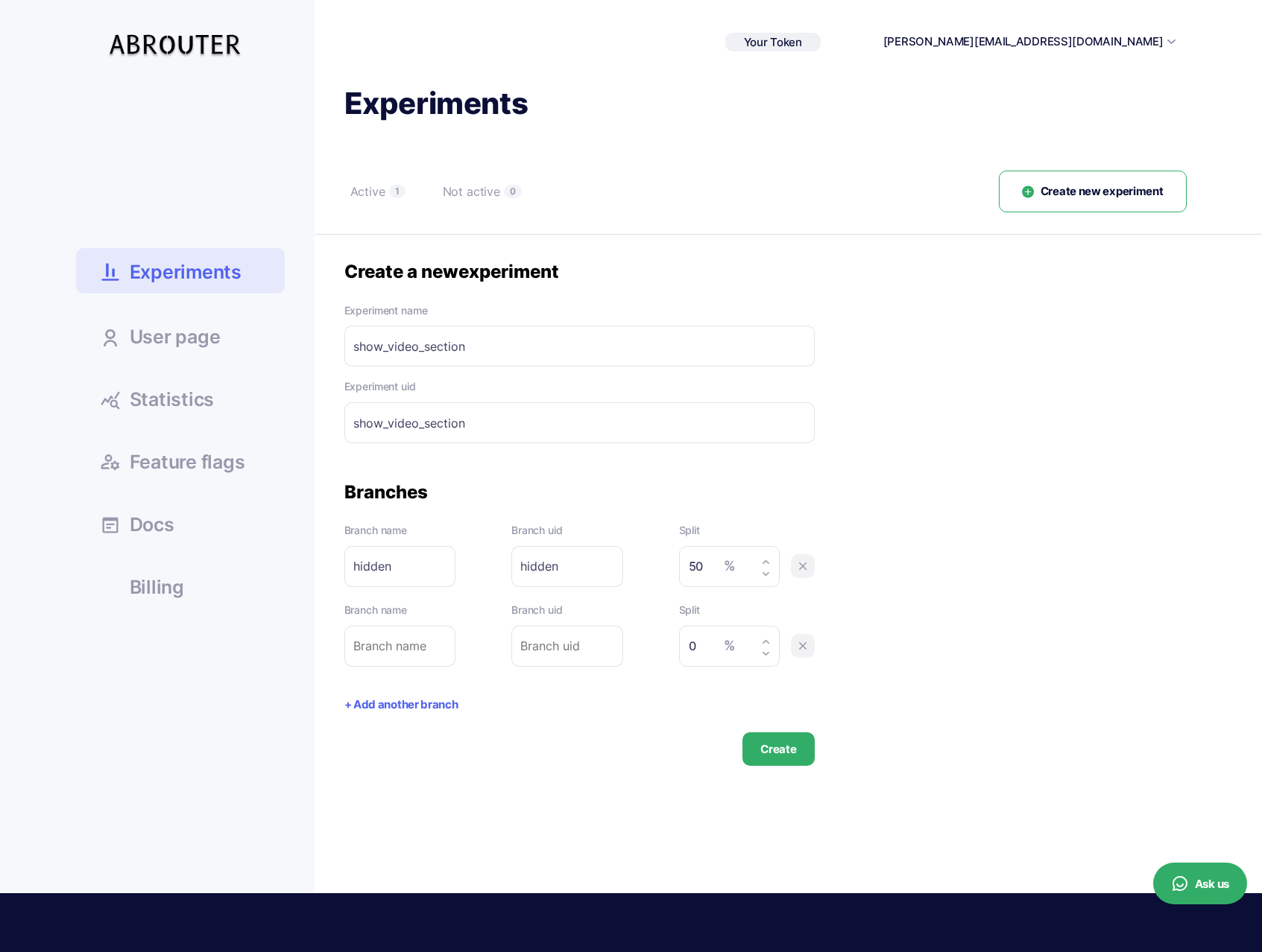
click at [404, 644] on input "text" at bounding box center [400, 646] width 112 height 41
type input "v"
type input "vi"
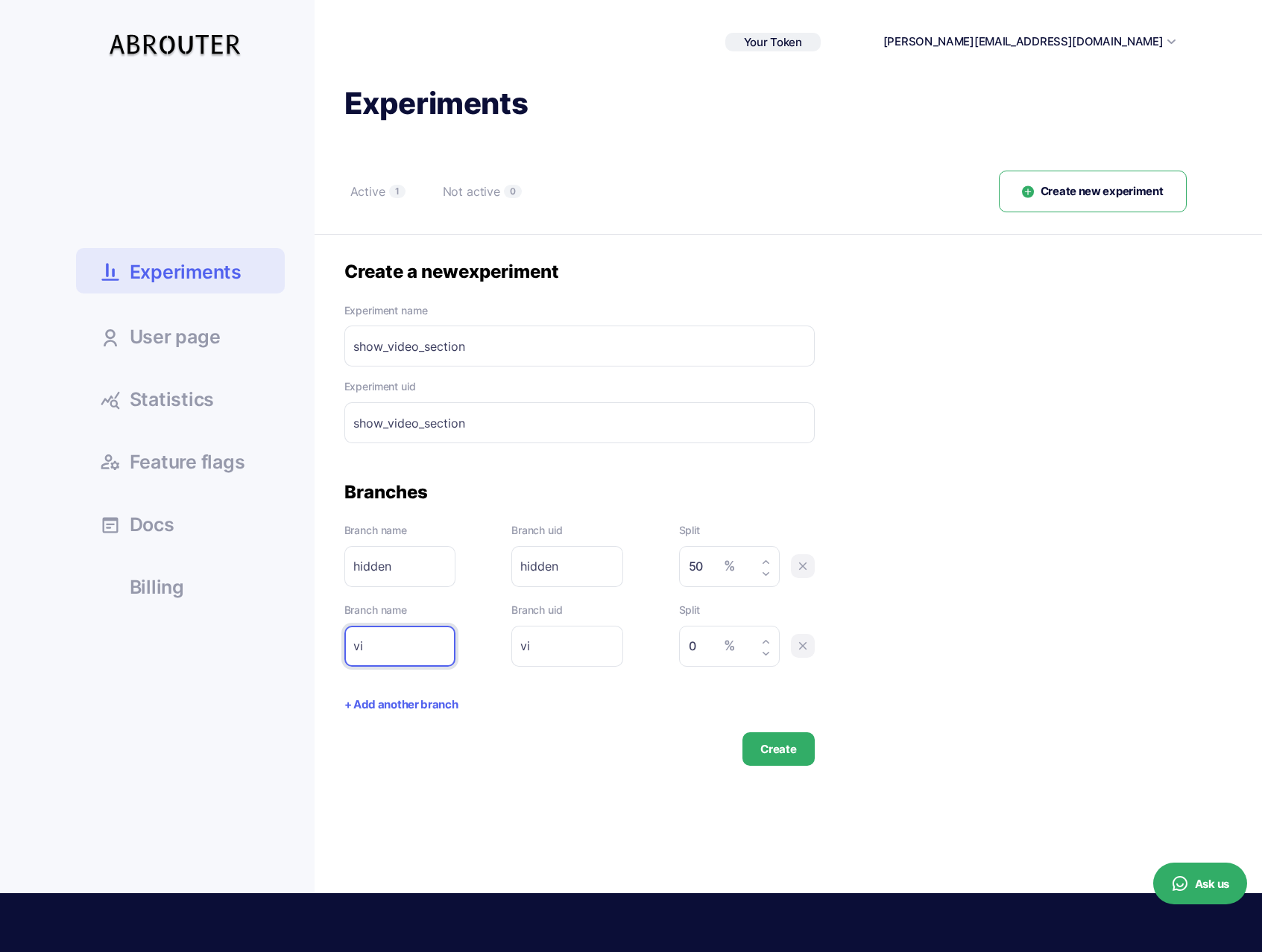
type input "vis"
type input "visi"
type input "visib"
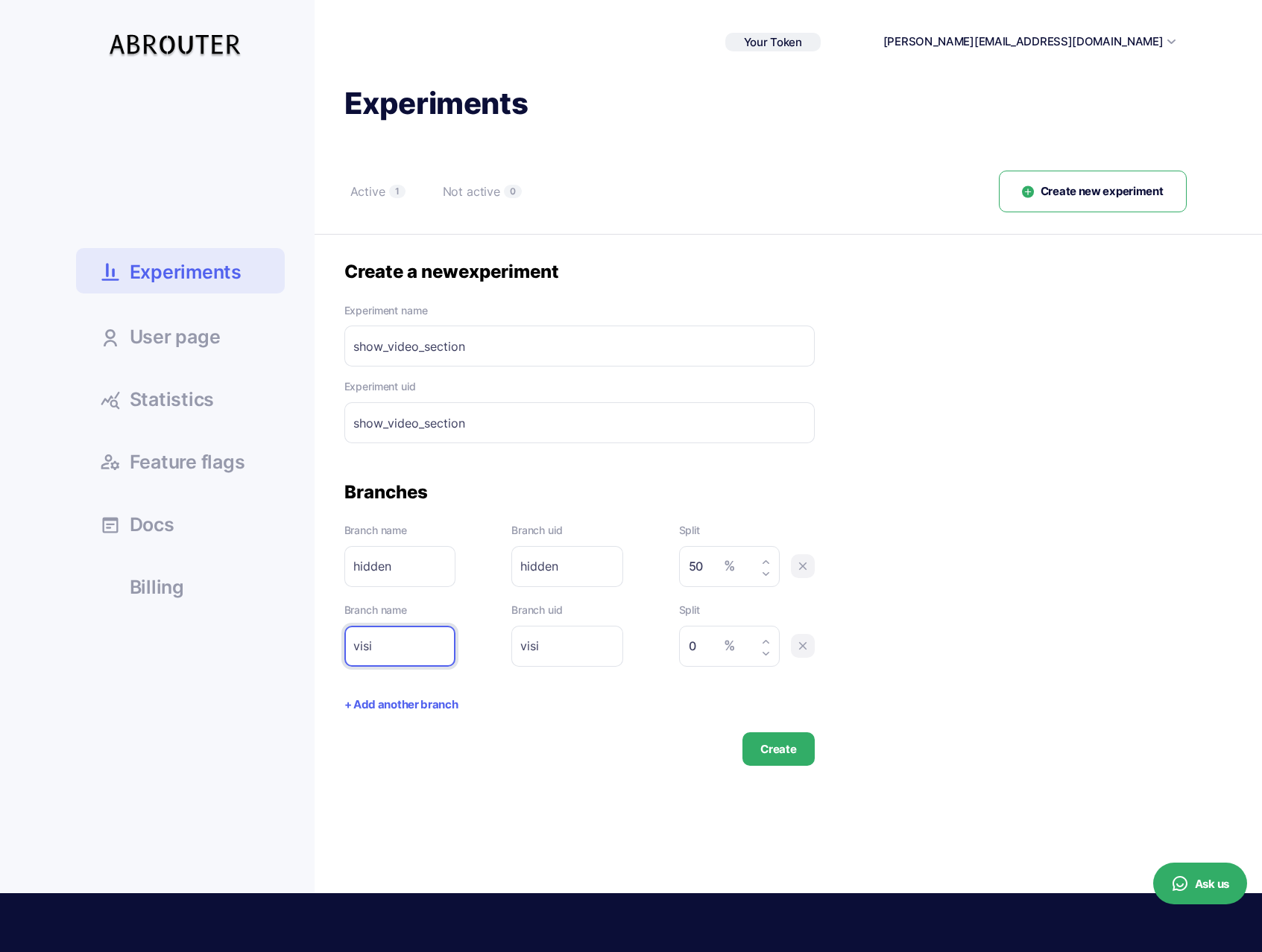
type input "visib"
type input "visibl"
type input "visible"
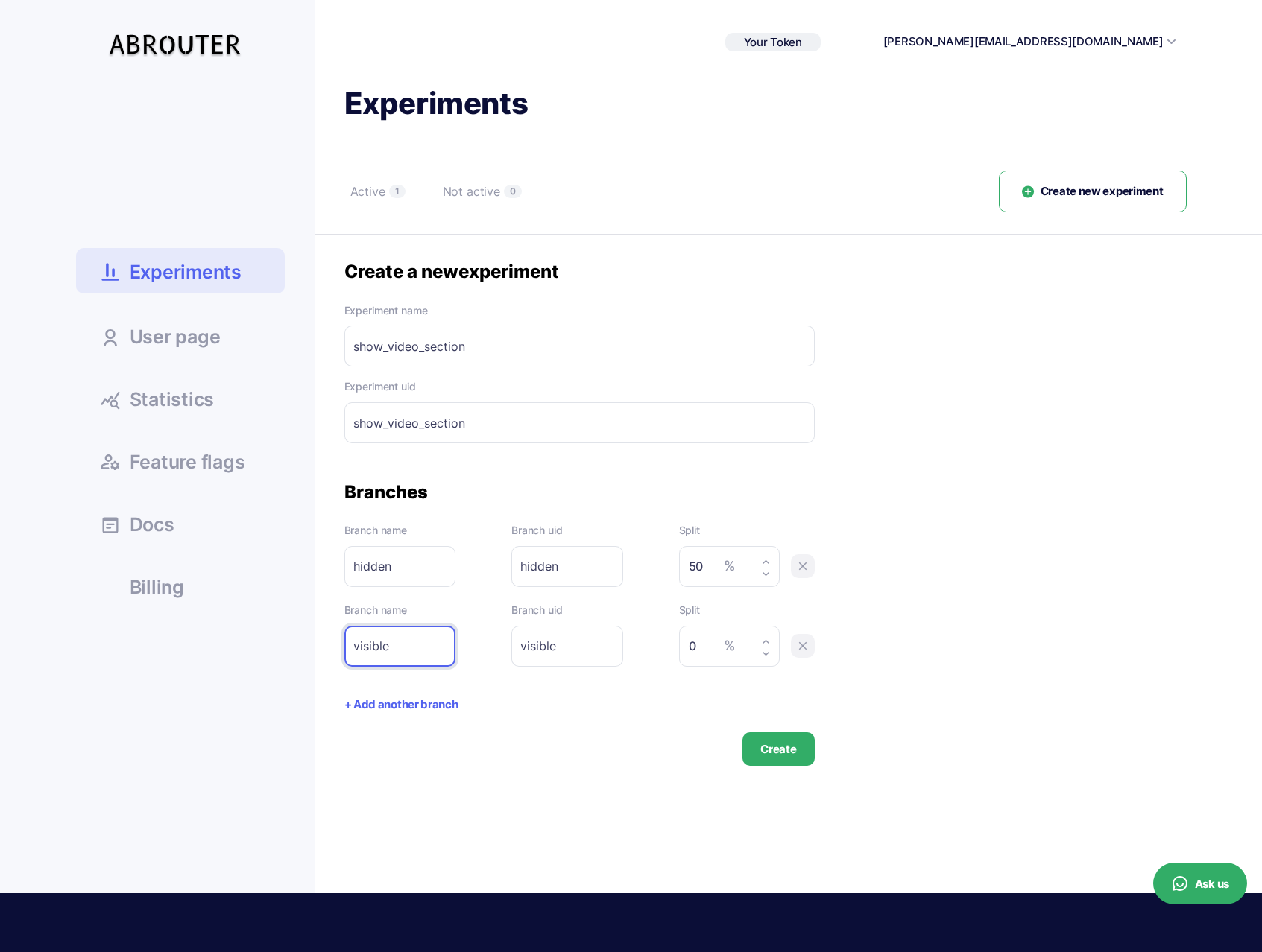
type input "visibler"
type input "visible"
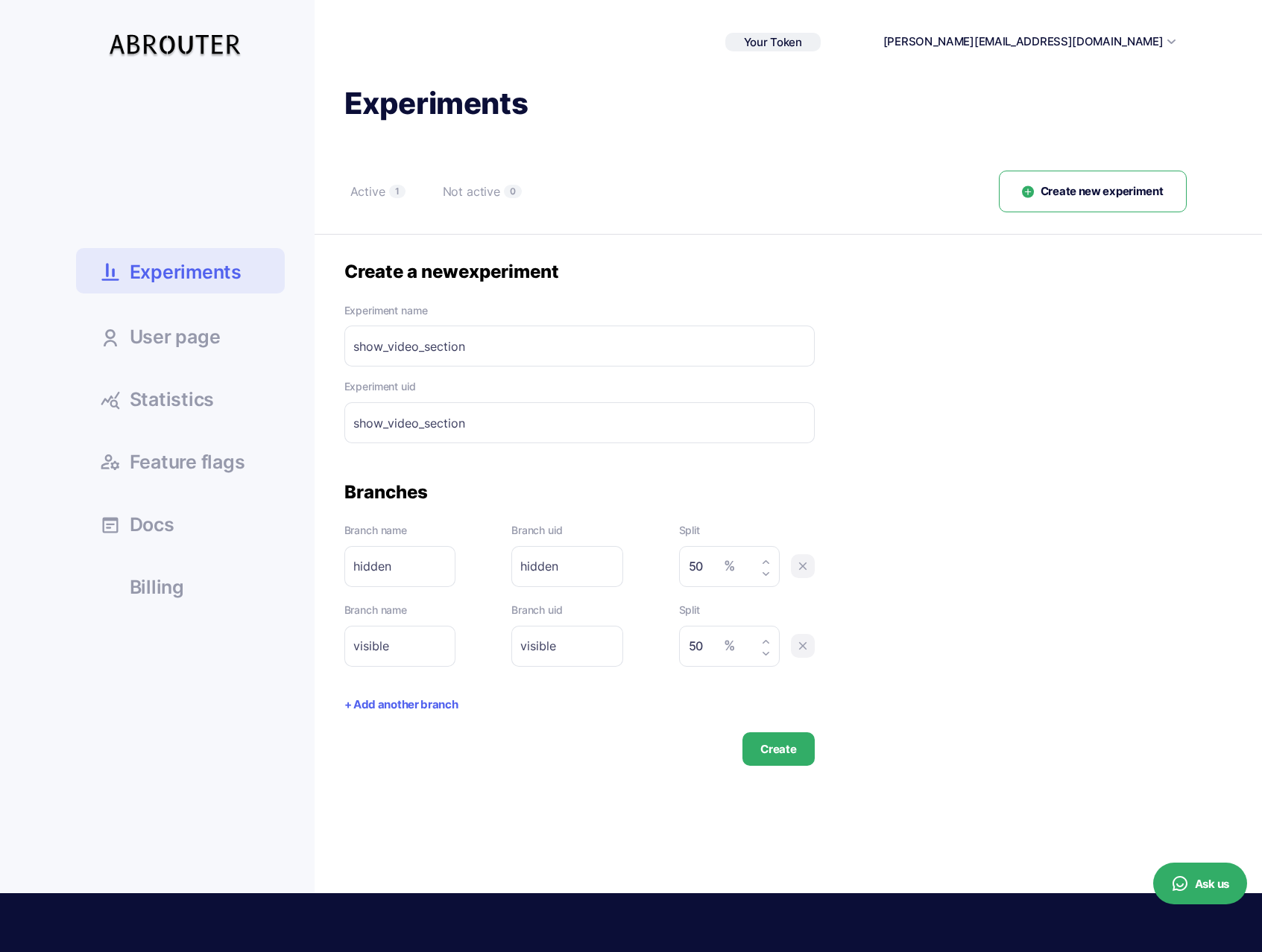
type input "50"
click at [772, 744] on button "Create" at bounding box center [778, 749] width 72 height 33
